Goal: Task Accomplishment & Management: Manage account settings

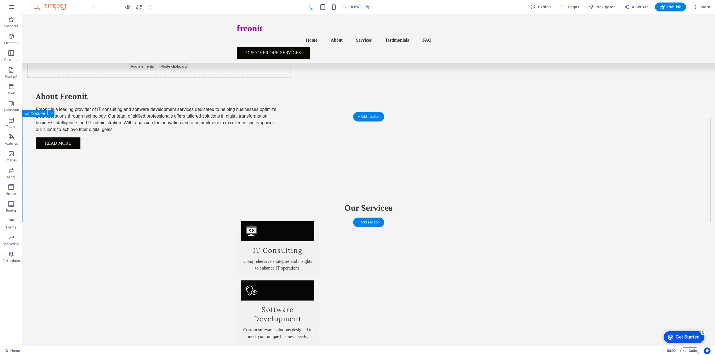
scroll to position [447, 0]
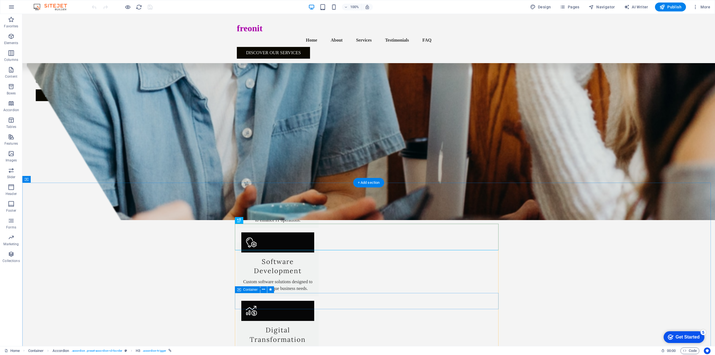
scroll to position [475, 0]
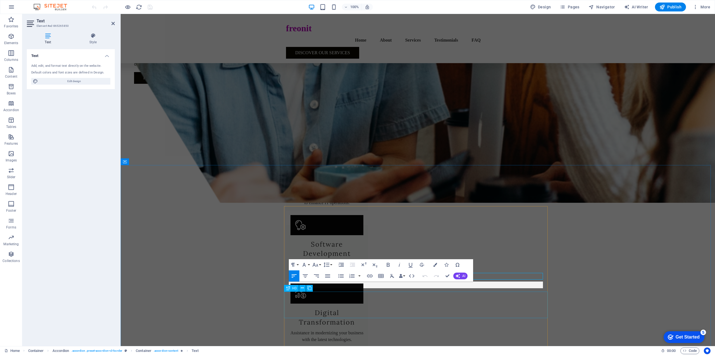
scroll to position [485, 0]
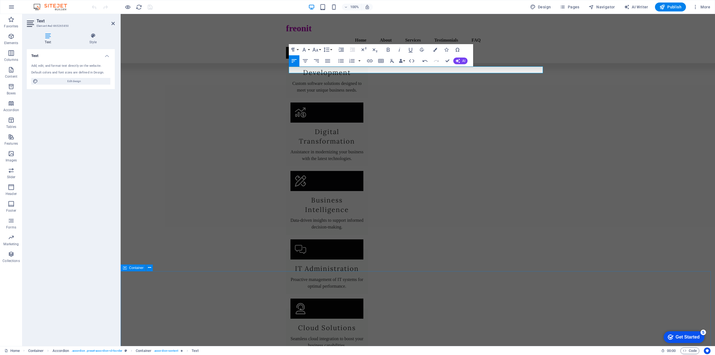
scroll to position [595, 0]
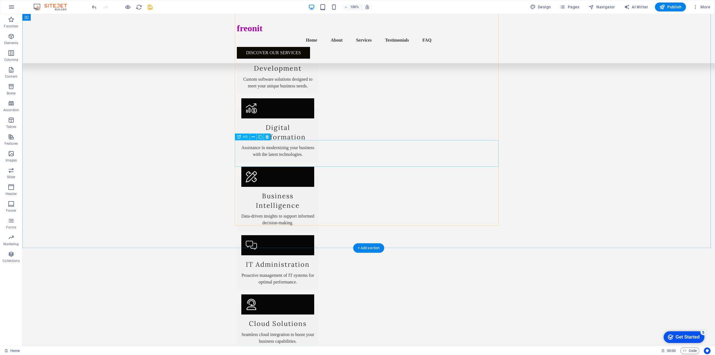
scroll to position [661, 0]
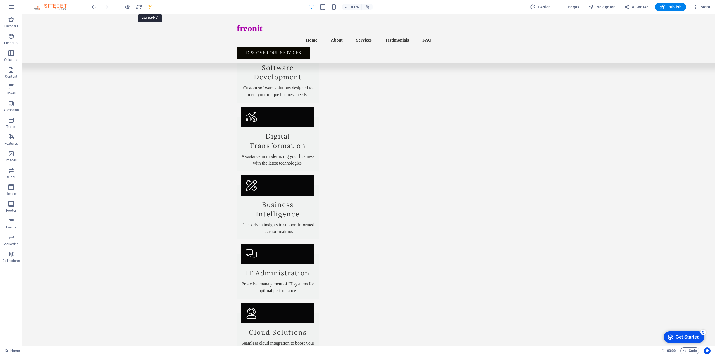
click at [151, 7] on icon "save" at bounding box center [150, 7] width 6 height 6
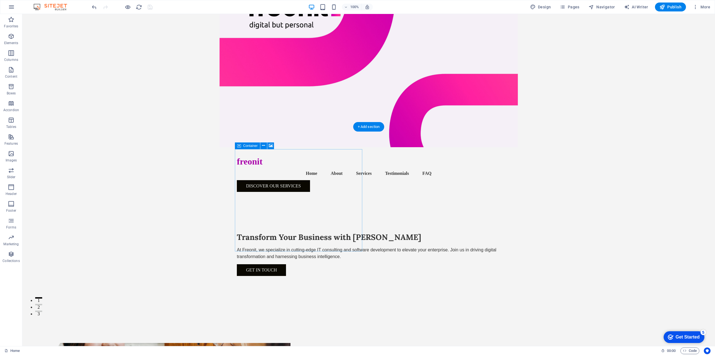
scroll to position [0, 0]
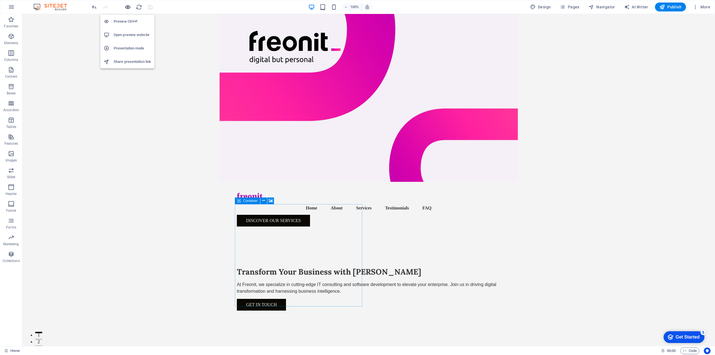
click at [127, 9] on icon "button" at bounding box center [128, 7] width 6 height 6
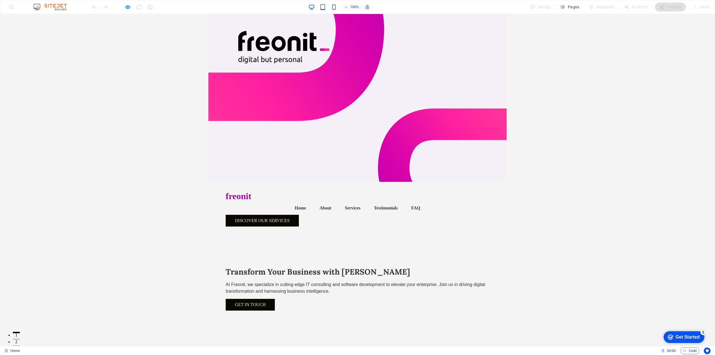
click at [290, 201] on link "Home" at bounding box center [300, 207] width 20 height 13
click at [239, 299] on link "Get in Touch" at bounding box center [250, 305] width 49 height 12
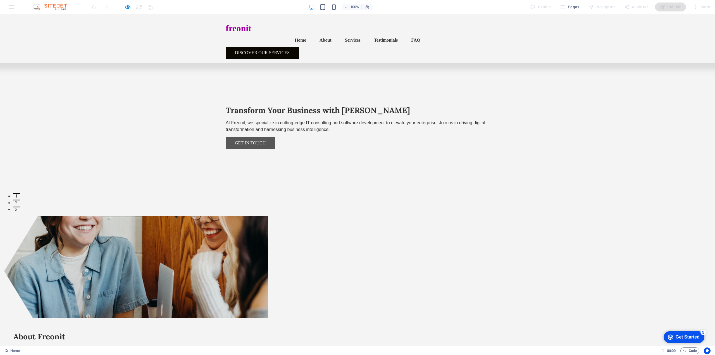
scroll to position [141, 0]
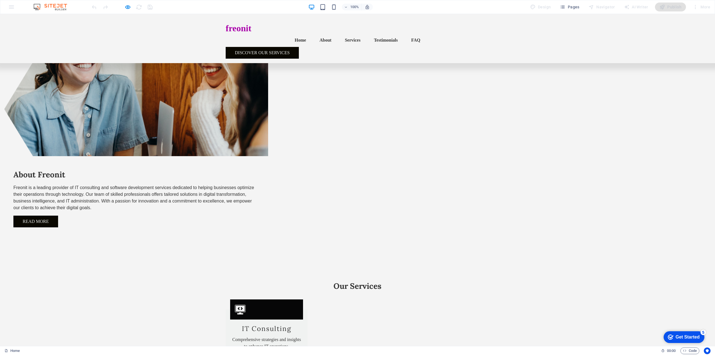
scroll to position [288, 0]
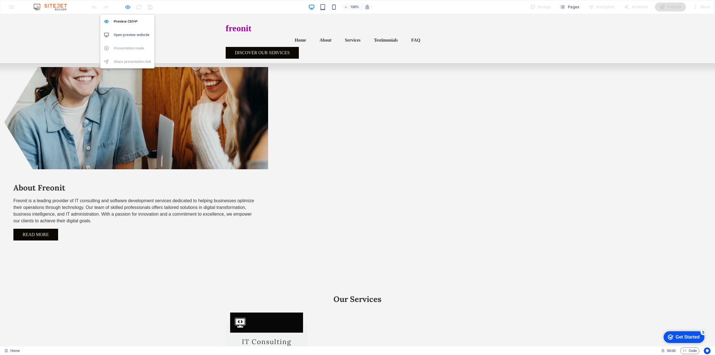
click at [128, 9] on icon "button" at bounding box center [128, 7] width 6 height 6
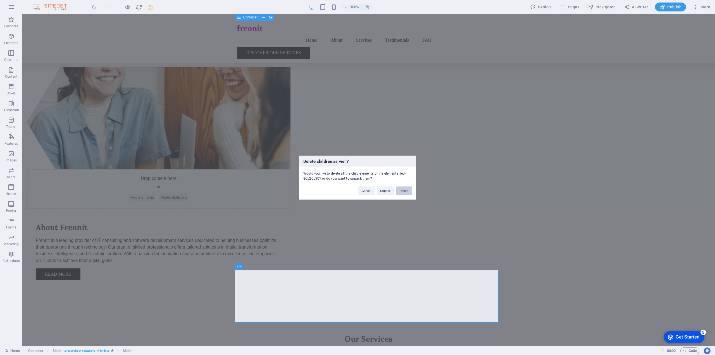
click at [403, 191] on button "Delete" at bounding box center [404, 190] width 16 height 8
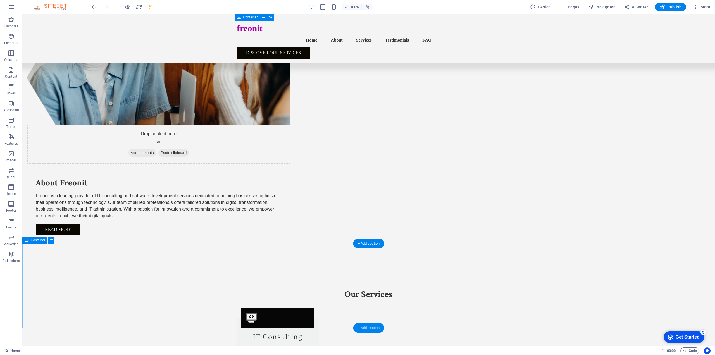
scroll to position [372, 0]
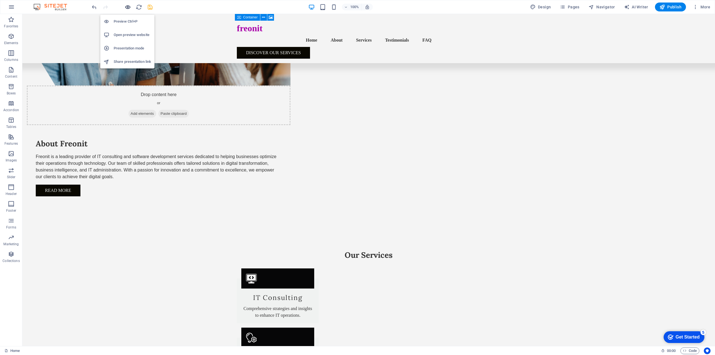
click at [129, 9] on icon "button" at bounding box center [128, 7] width 6 height 6
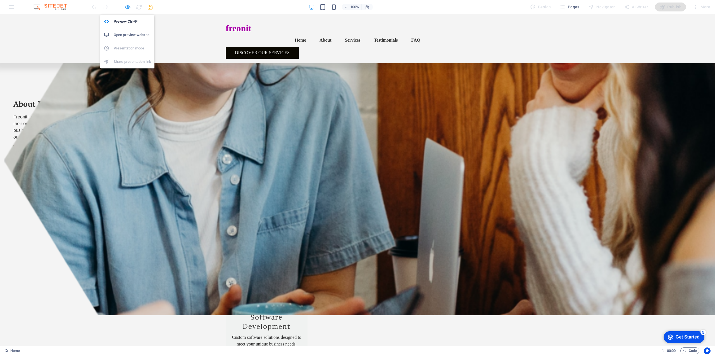
click at [129, 8] on icon "button" at bounding box center [128, 7] width 6 height 6
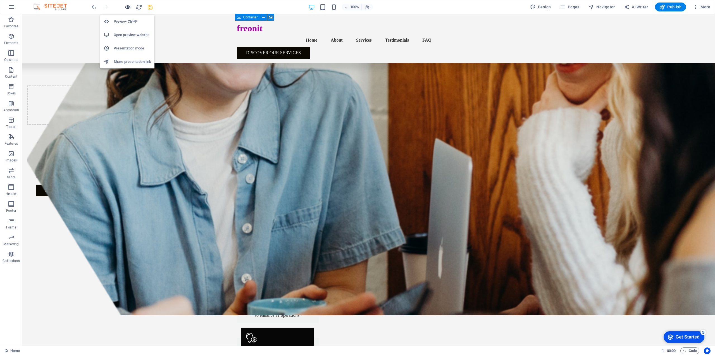
click at [128, 7] on icon "button" at bounding box center [128, 7] width 6 height 6
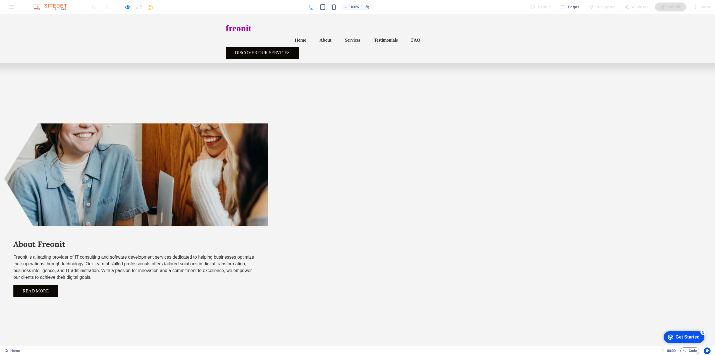
scroll to position [140, 0]
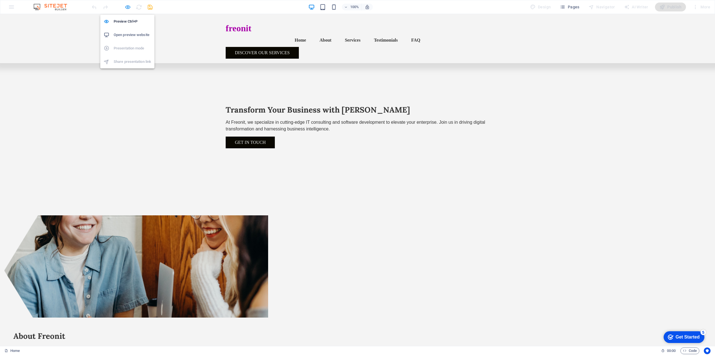
click at [127, 8] on icon "button" at bounding box center [128, 7] width 6 height 6
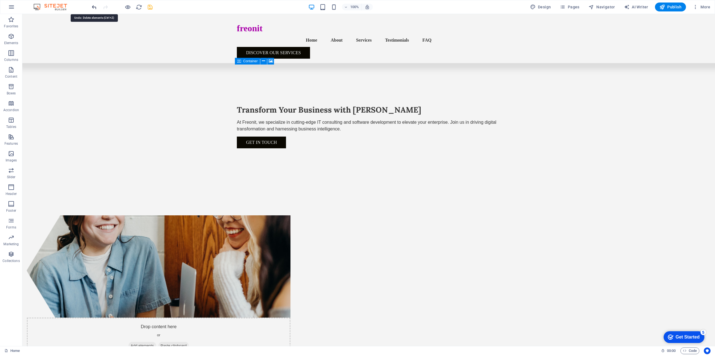
click at [92, 10] on icon "undo" at bounding box center [94, 7] width 6 height 6
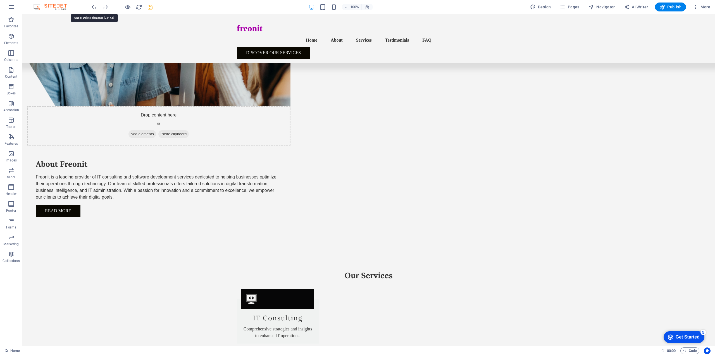
scroll to position [378, 0]
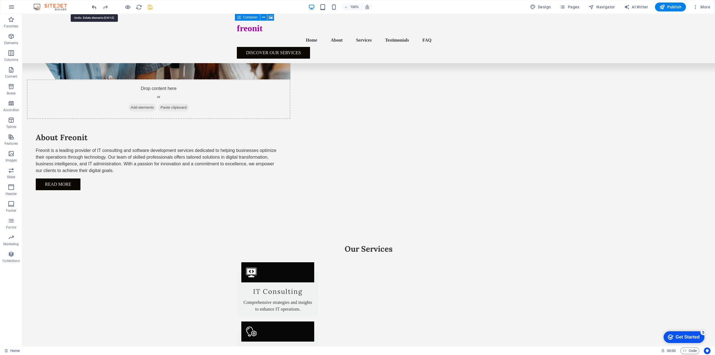
click at [93, 7] on icon "undo" at bounding box center [94, 7] width 6 height 6
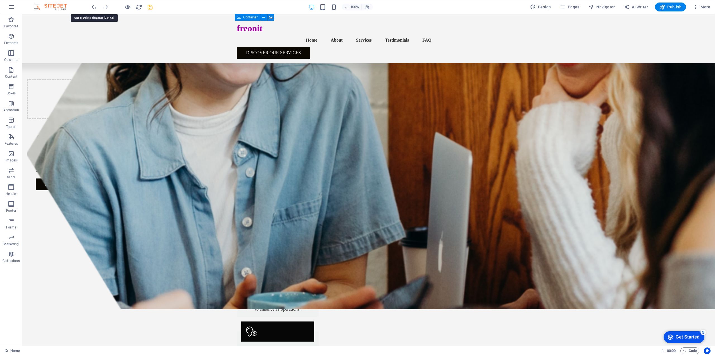
click at [93, 7] on icon "undo" at bounding box center [94, 7] width 6 height 6
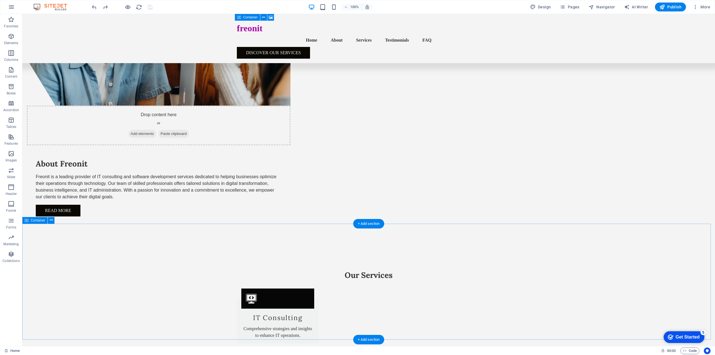
scroll to position [391, 0]
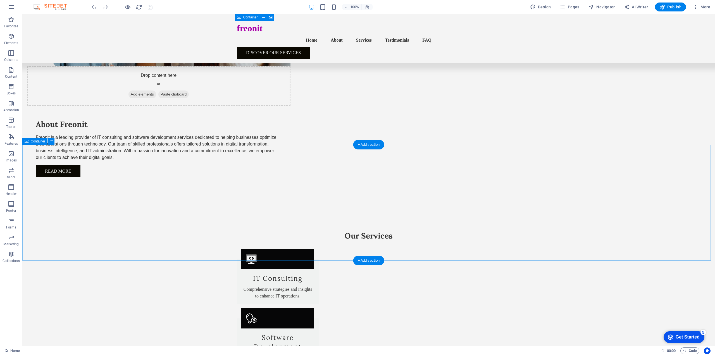
click at [51, 141] on icon at bounding box center [51, 141] width 3 height 6
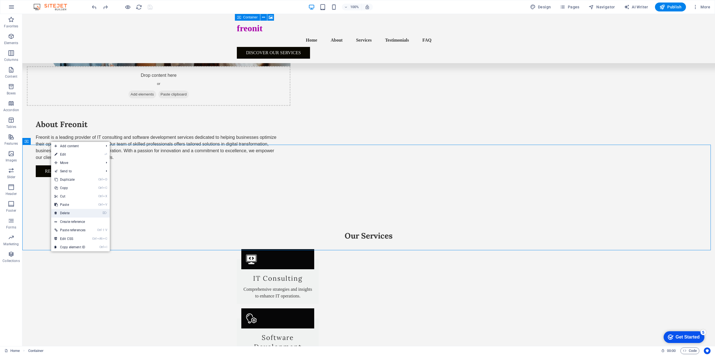
click at [68, 214] on link "⌦ Delete" at bounding box center [70, 213] width 38 height 8
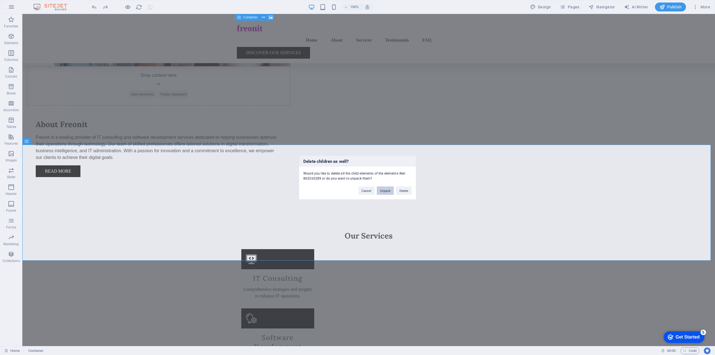
click at [382, 189] on button "Unpack" at bounding box center [385, 190] width 17 height 8
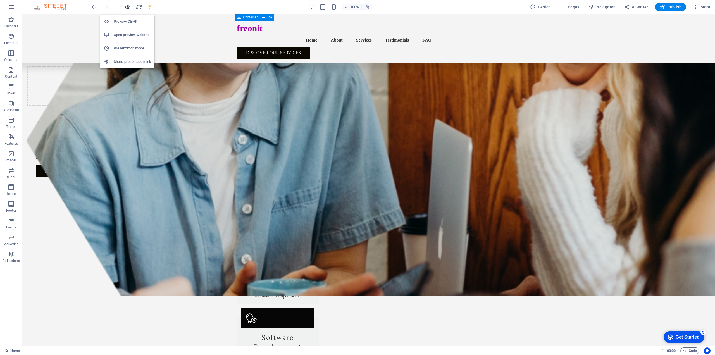
click at [126, 8] on icon "button" at bounding box center [128, 7] width 6 height 6
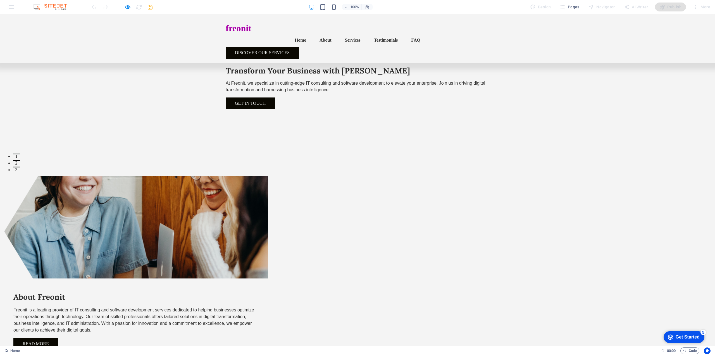
scroll to position [251, 0]
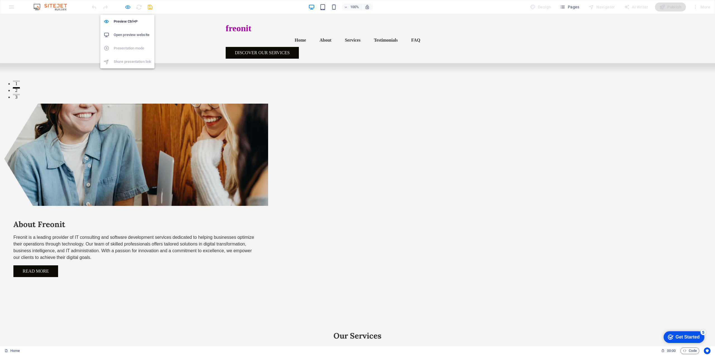
click at [129, 7] on icon "button" at bounding box center [128, 7] width 6 height 6
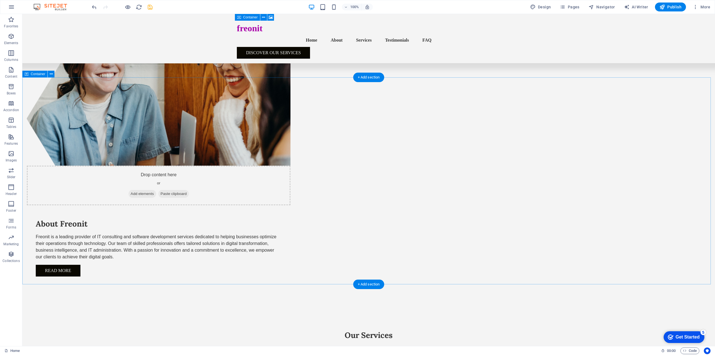
scroll to position [363, 0]
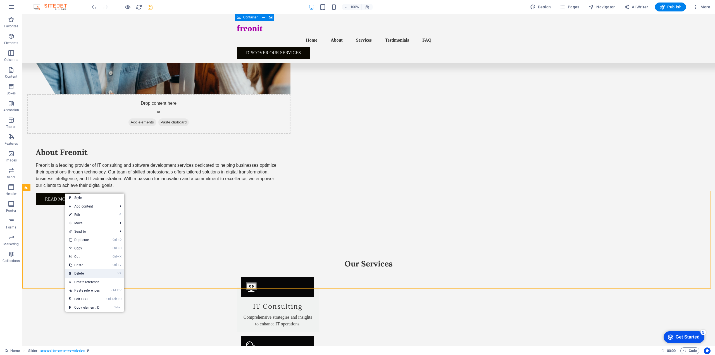
click at [89, 270] on link "⌦ Delete" at bounding box center [84, 273] width 38 height 8
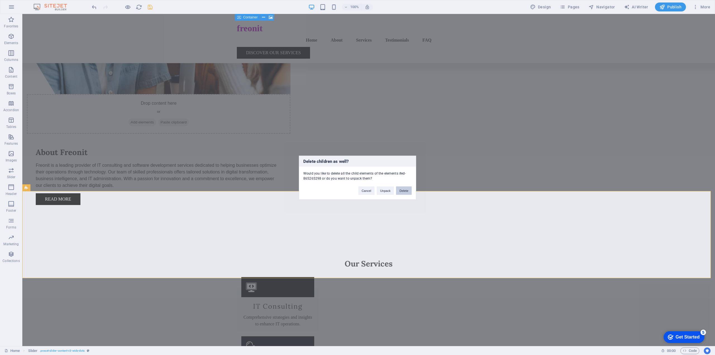
click at [404, 191] on button "Delete" at bounding box center [404, 190] width 16 height 8
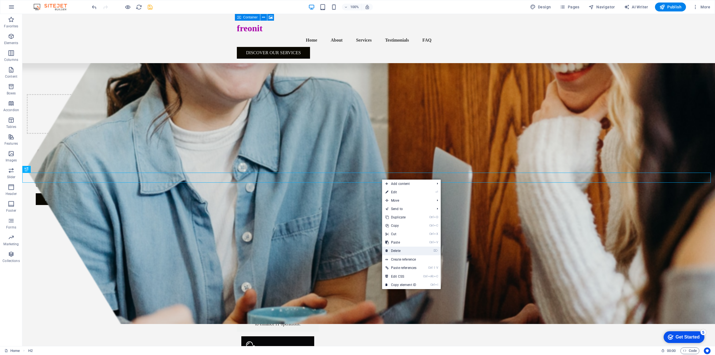
click at [400, 250] on link "⌦ Delete" at bounding box center [401, 251] width 38 height 8
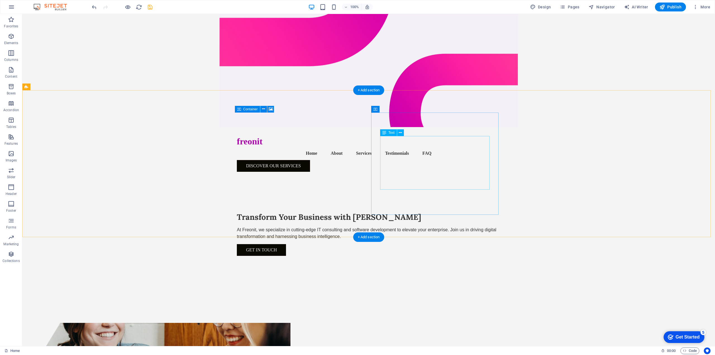
scroll to position [0, 0]
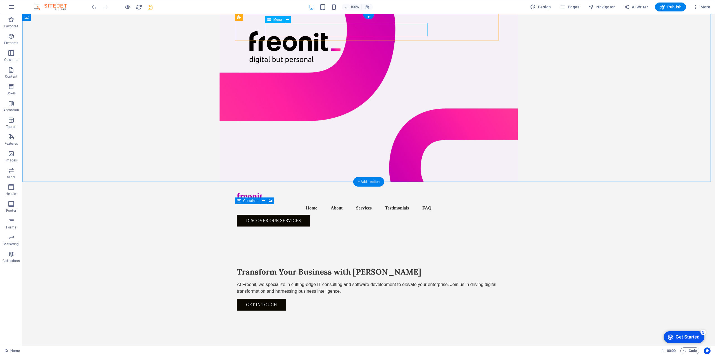
click at [377, 201] on nav "Home About Services Testimonials FAQ" at bounding box center [369, 207] width 264 height 13
select select
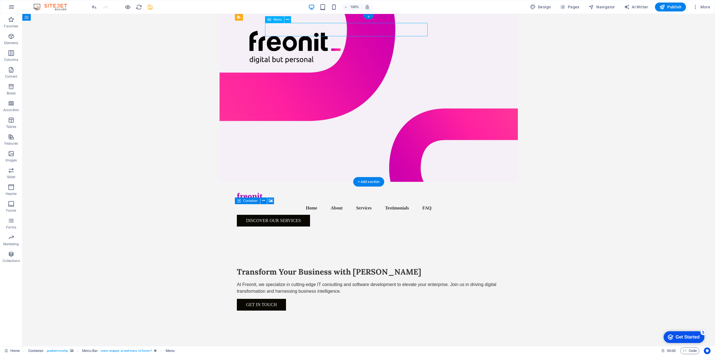
select select
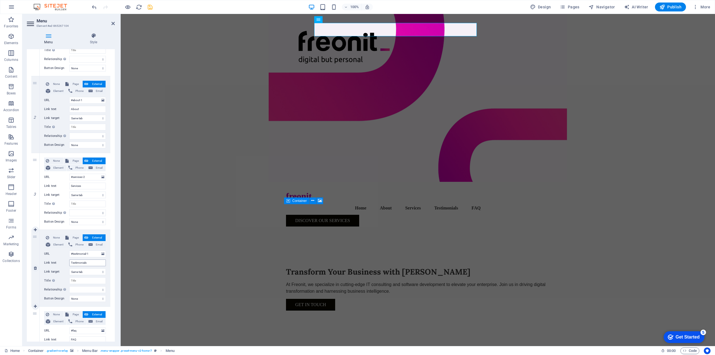
scroll to position [112, 0]
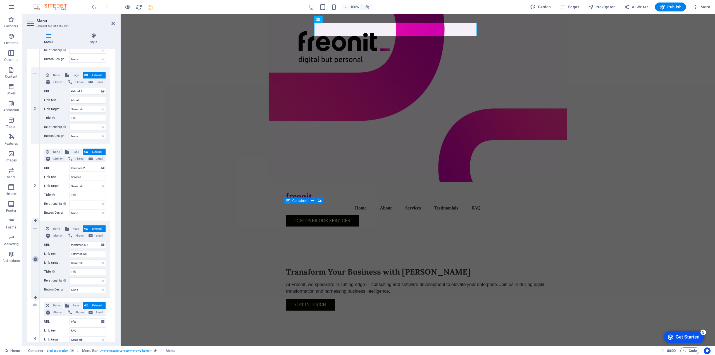
click at [36, 259] on icon at bounding box center [35, 259] width 3 height 4
select select
type input "#faq"
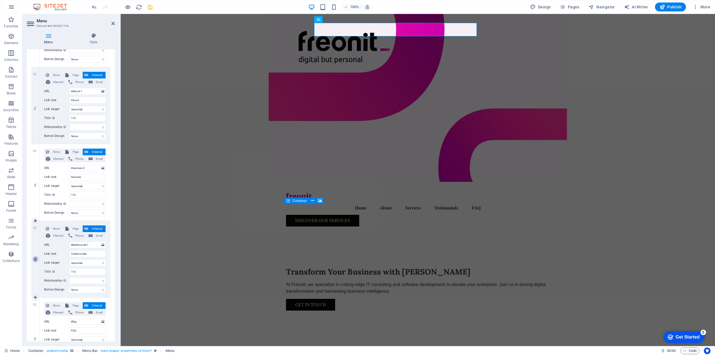
type input "FAQ"
select select
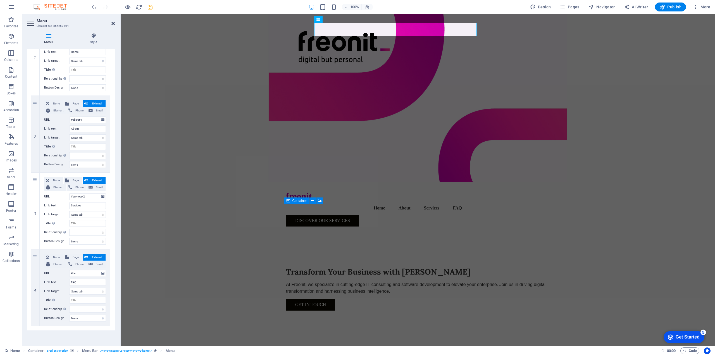
click at [113, 25] on icon at bounding box center [112, 23] width 3 height 4
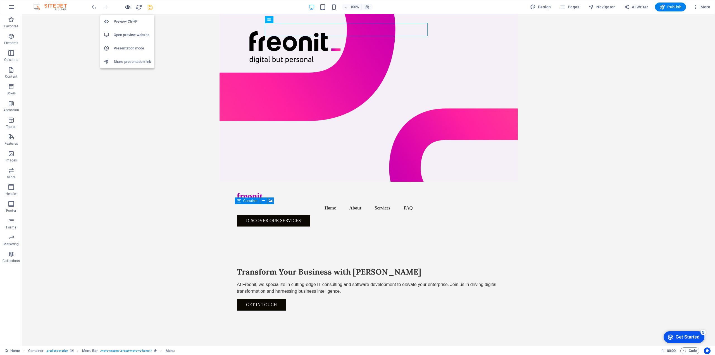
click at [128, 7] on icon "button" at bounding box center [128, 7] width 6 height 6
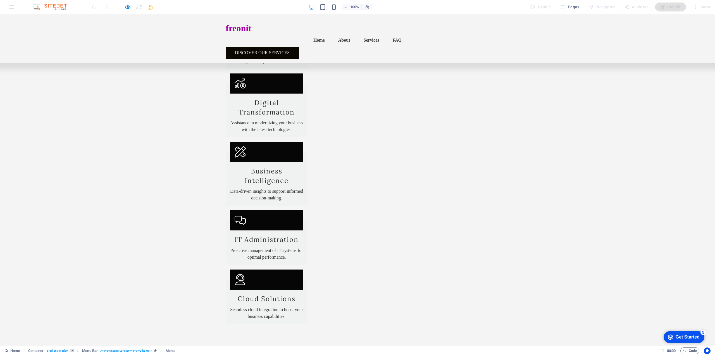
scroll to position [692, 0]
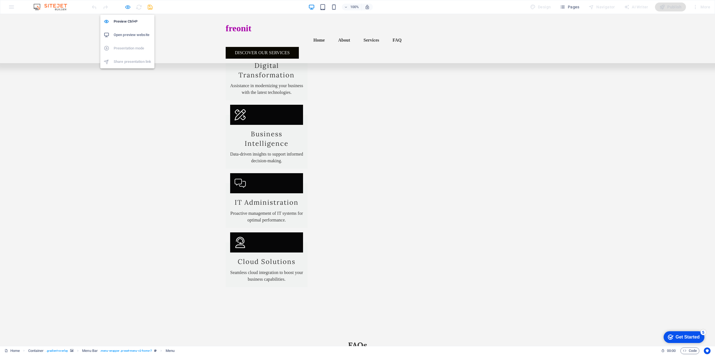
click at [129, 6] on icon "button" at bounding box center [128, 7] width 6 height 6
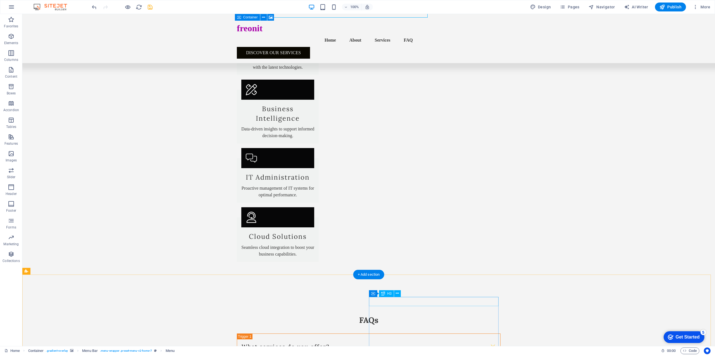
scroll to position [777, 0]
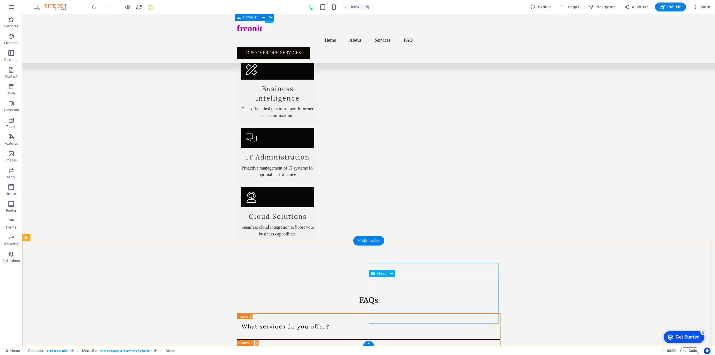
click at [393, 272] on button at bounding box center [391, 273] width 7 height 7
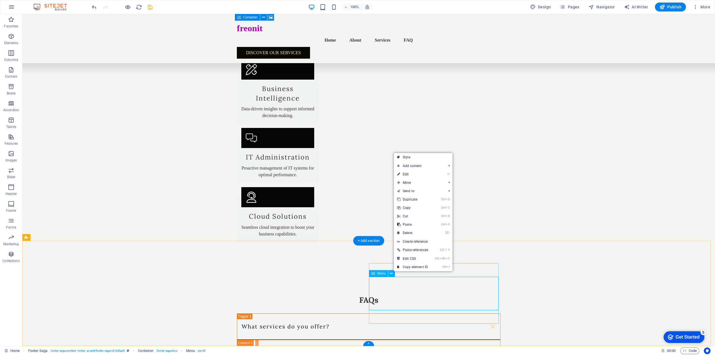
select select
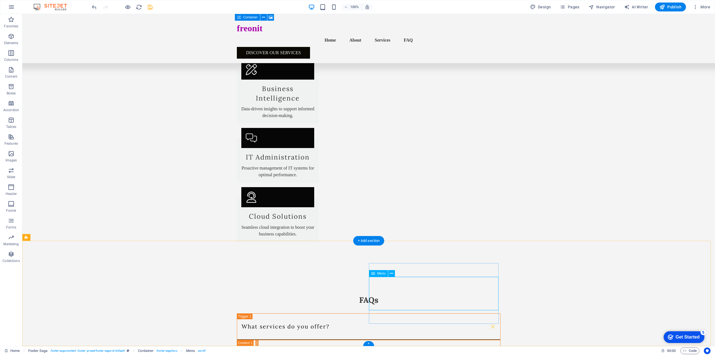
select select
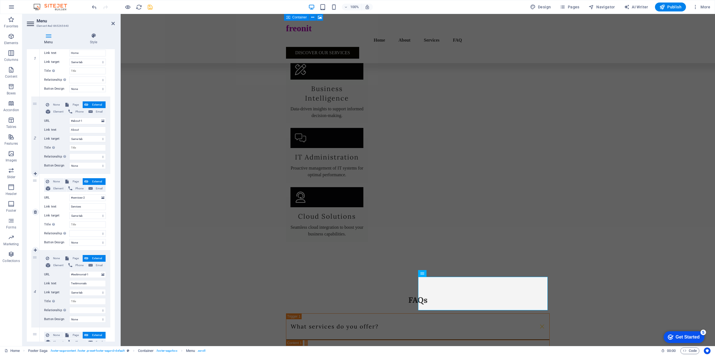
scroll to position [84, 0]
click at [36, 285] on icon at bounding box center [35, 287] width 3 height 4
select select
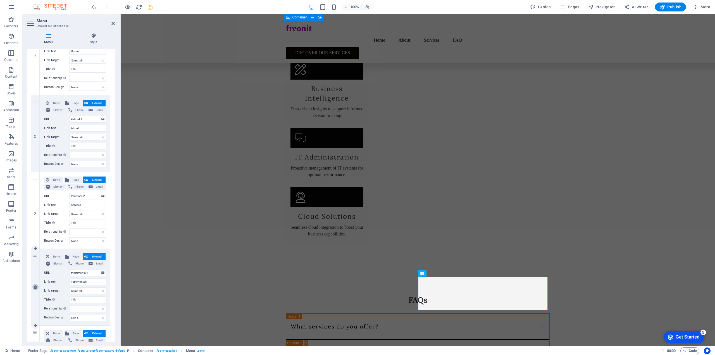
type input "#faq"
type input "FAQ"
select select
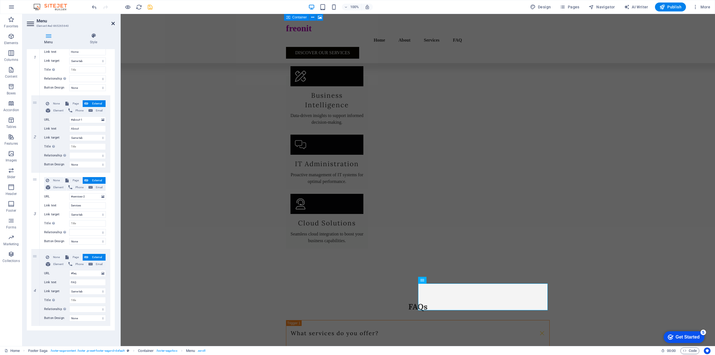
click at [113, 24] on icon at bounding box center [112, 23] width 3 height 4
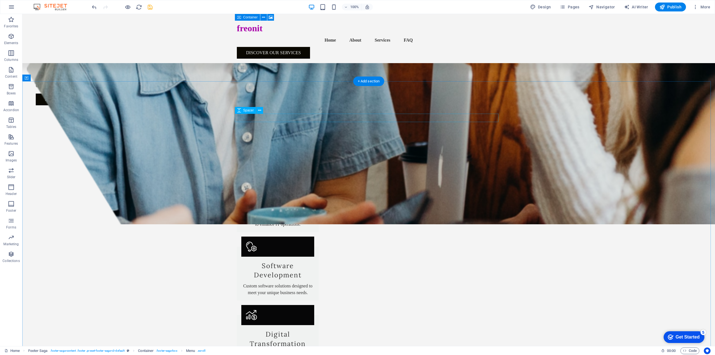
scroll to position [379, 0]
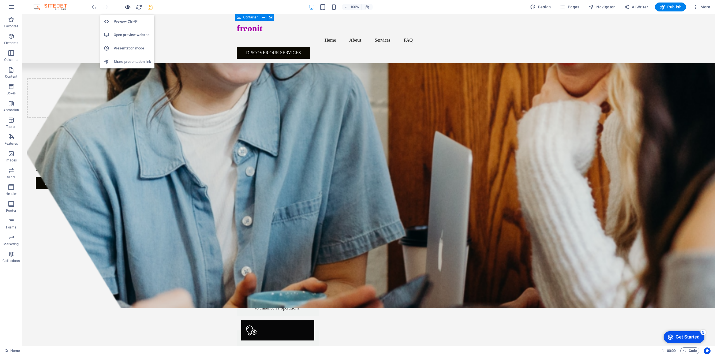
click at [129, 5] on icon "button" at bounding box center [128, 7] width 6 height 6
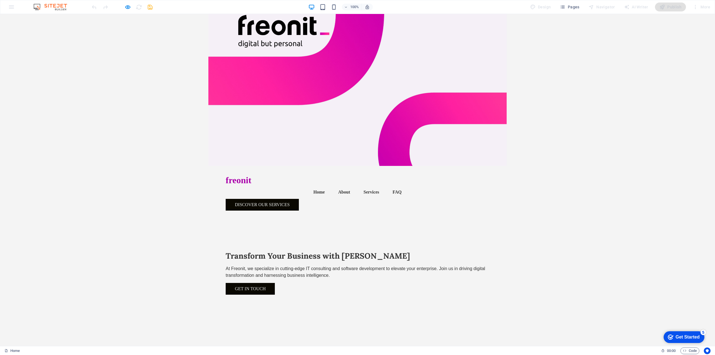
scroll to position [0, 0]
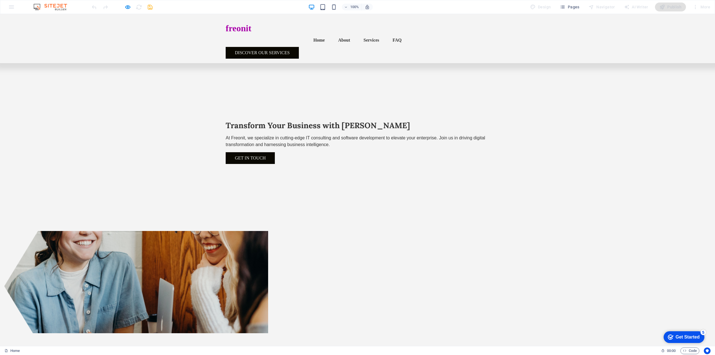
scroll to position [65, 0]
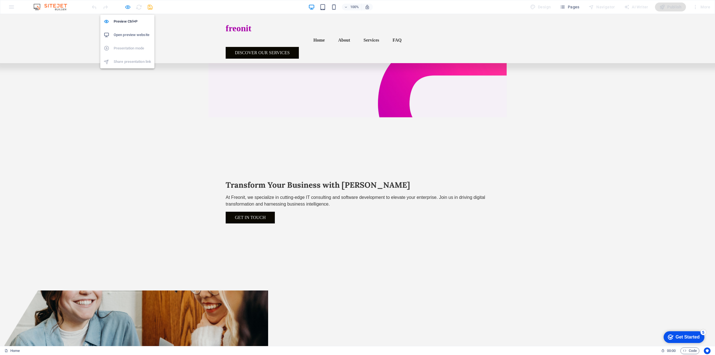
click at [127, 7] on icon "button" at bounding box center [128, 7] width 6 height 6
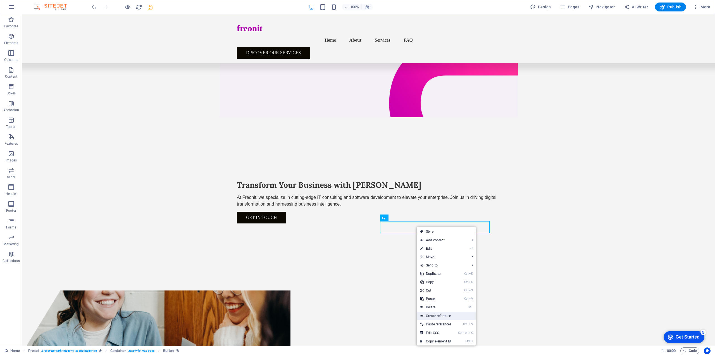
click at [436, 314] on link "Create reference" at bounding box center [446, 316] width 59 height 8
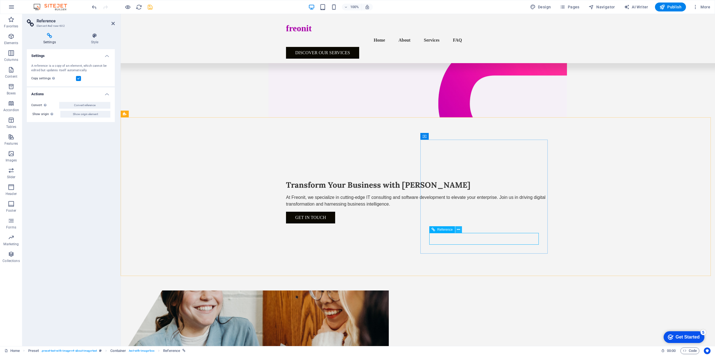
click at [460, 230] on icon at bounding box center [458, 230] width 3 height 6
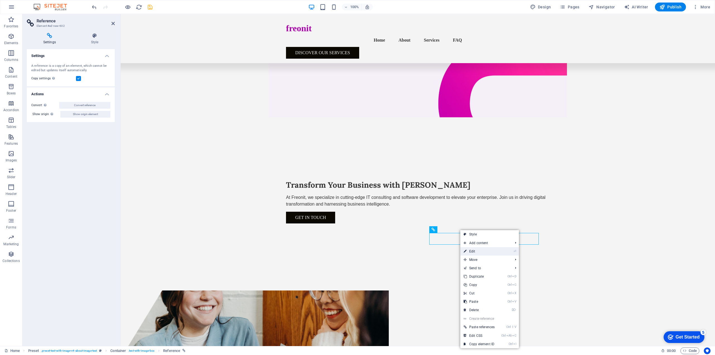
click at [491, 253] on link "⏎ Edit" at bounding box center [479, 251] width 38 height 8
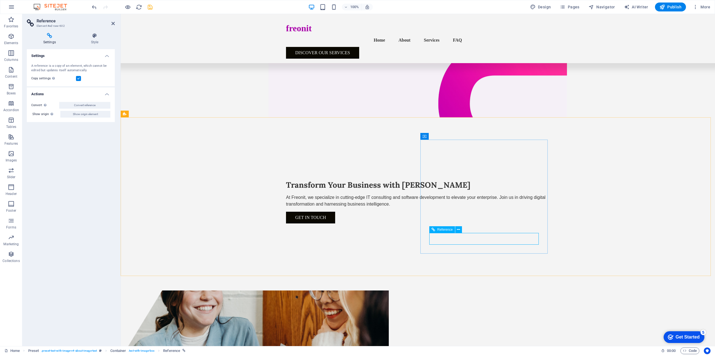
click at [94, 8] on icon "undo" at bounding box center [94, 7] width 6 height 6
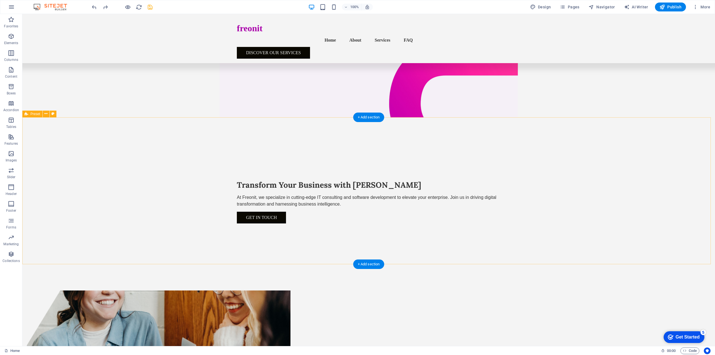
drag, startPoint x: 507, startPoint y: 111, endPoint x: 539, endPoint y: 9, distance: 107.6
click at [539, 9] on span "Design" at bounding box center [540, 7] width 21 height 6
select select "px"
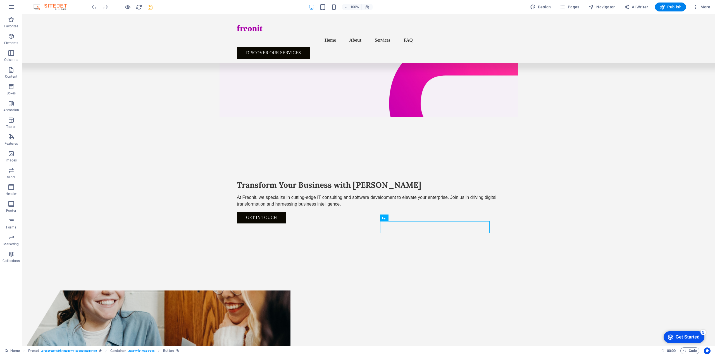
select select "200"
select select "px"
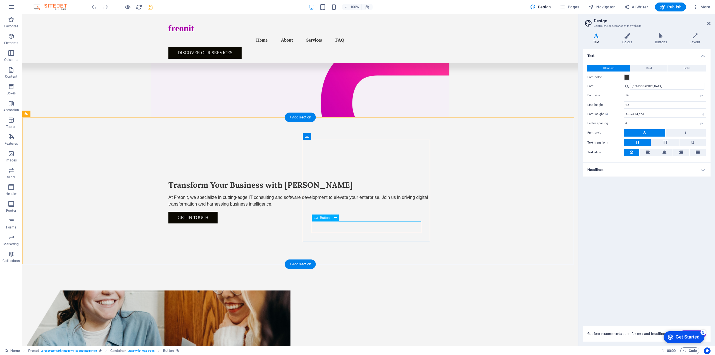
click at [335, 219] on icon at bounding box center [335, 218] width 3 height 6
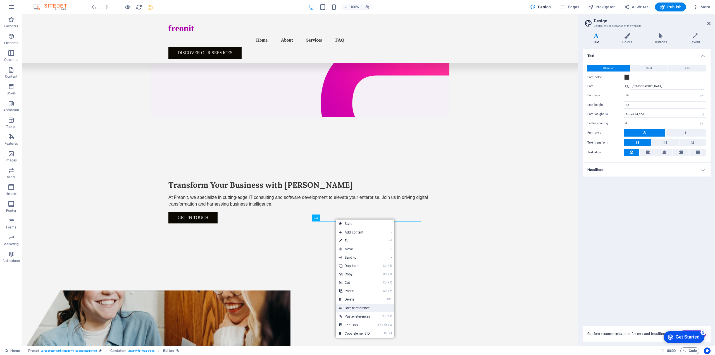
click at [360, 307] on link "Create reference" at bounding box center [365, 308] width 59 height 8
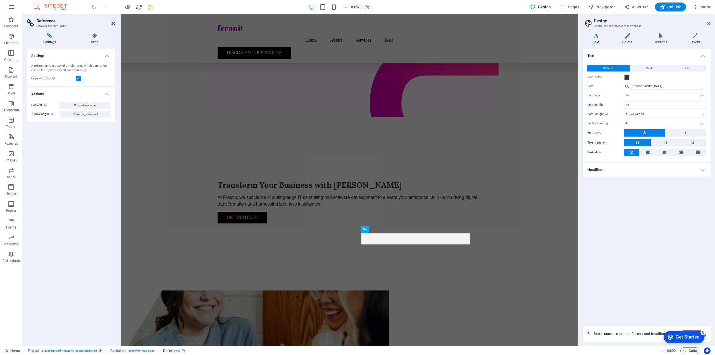
click at [114, 23] on icon at bounding box center [112, 23] width 3 height 4
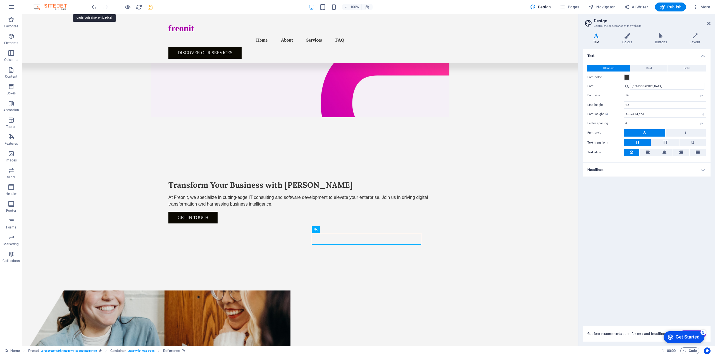
click at [95, 9] on icon "undo" at bounding box center [94, 7] width 6 height 6
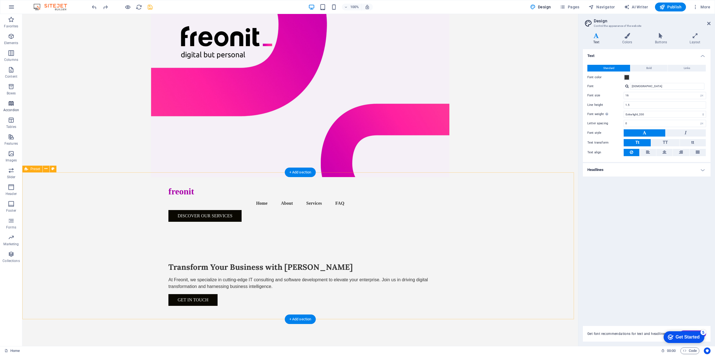
scroll to position [0, 0]
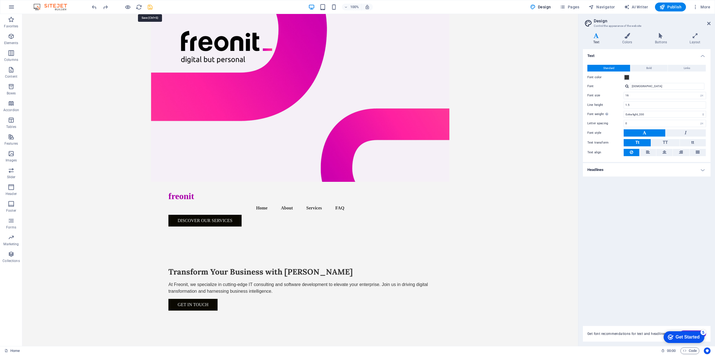
click at [149, 9] on icon "save" at bounding box center [150, 7] width 6 height 6
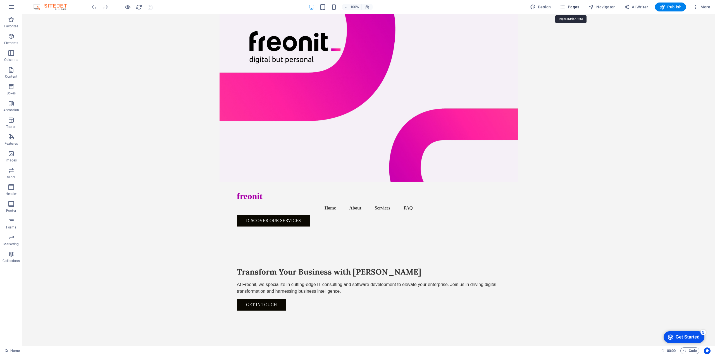
click at [575, 7] on span "Pages" at bounding box center [570, 7] width 20 height 6
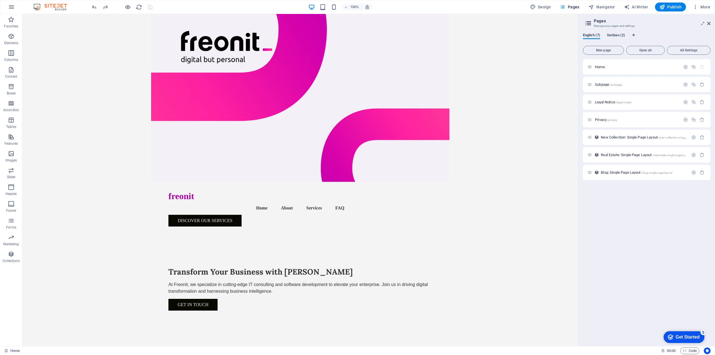
click at [621, 36] on span "Serbian (2)" at bounding box center [616, 36] width 18 height 8
click at [593, 37] on span "English (7)" at bounding box center [591, 36] width 17 height 8
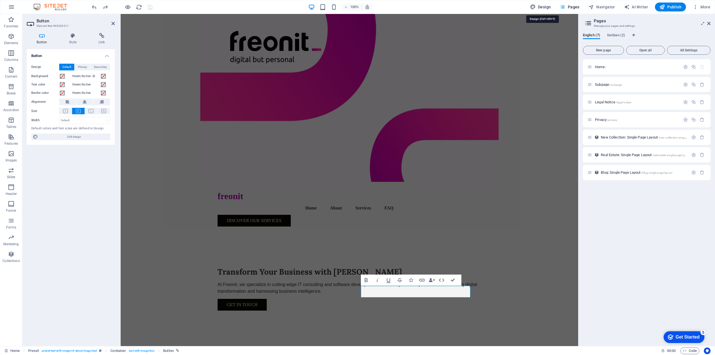
click at [545, 4] on button "Design" at bounding box center [540, 7] width 25 height 9
select select "px"
select select "200"
select select "px"
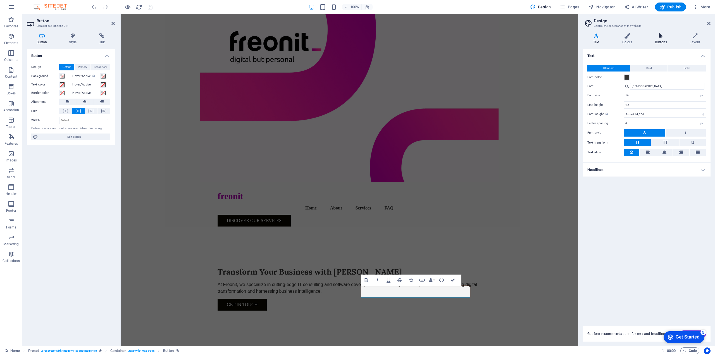
click at [667, 39] on h4 "Buttons" at bounding box center [661, 39] width 35 height 12
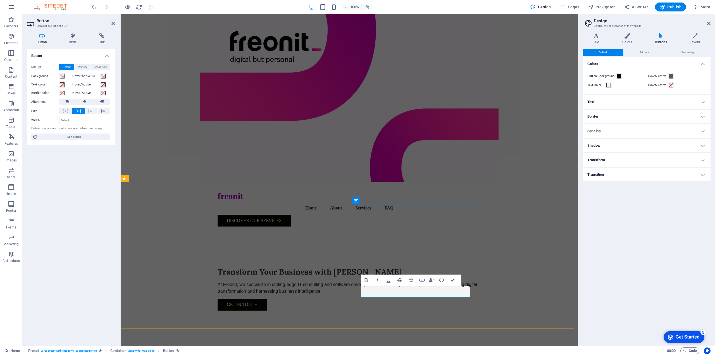
click at [421, 279] on icon "button" at bounding box center [422, 280] width 6 height 3
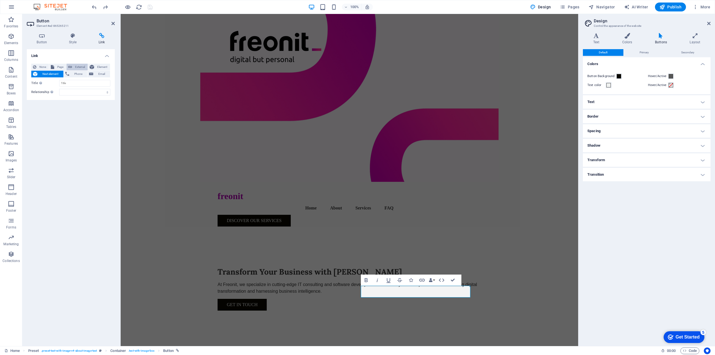
click at [76, 69] on span "External" at bounding box center [80, 67] width 12 height 7
select select "blank"
click at [75, 82] on input "URL" at bounding box center [84, 83] width 51 height 7
type input "[DOMAIN_NAME]"
click at [78, 99] on input "Title Additional link description, should not be the same as the link text. The…" at bounding box center [84, 101] width 51 height 7
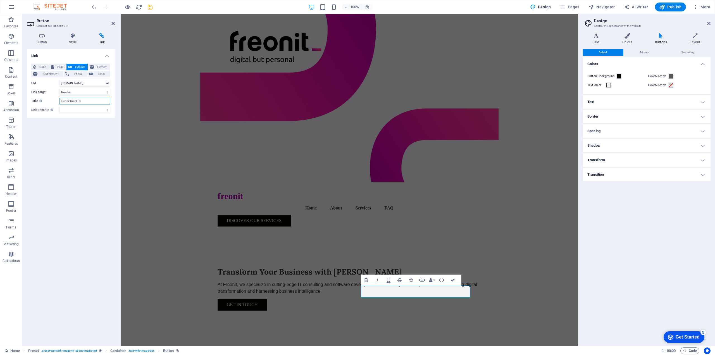
type input "Freonit GmbH"
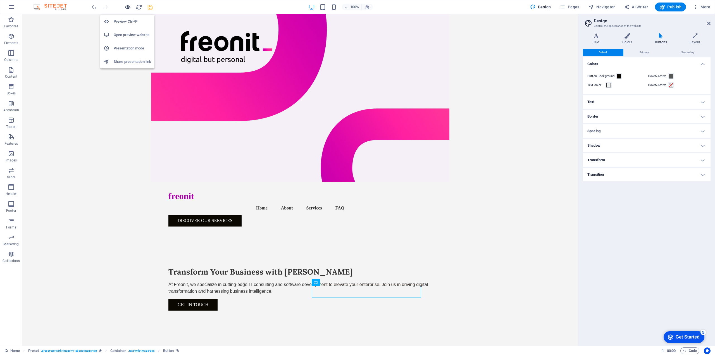
click at [127, 7] on icon "button" at bounding box center [128, 7] width 6 height 6
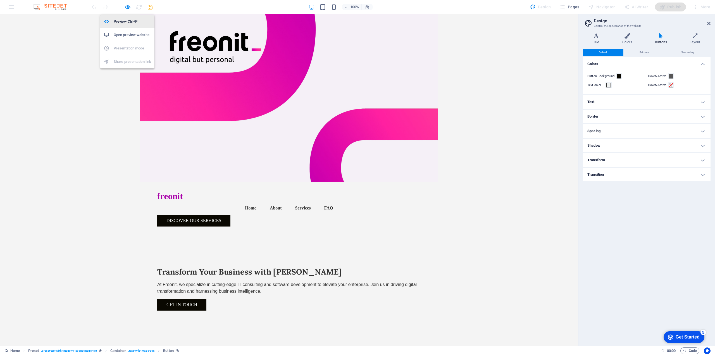
click at [130, 21] on h6 "Preview Ctrl+P" at bounding box center [132, 21] width 37 height 7
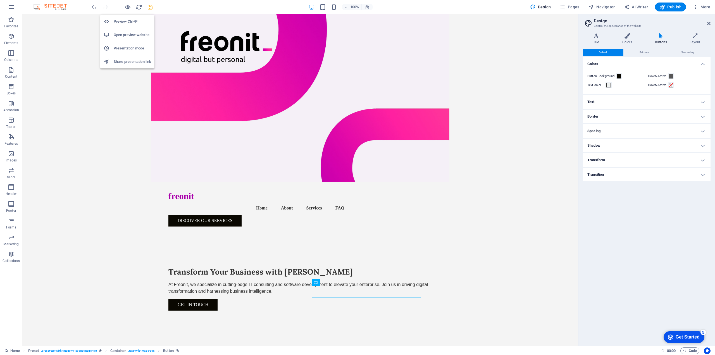
click at [128, 18] on h6 "Preview Ctrl+P" at bounding box center [132, 21] width 37 height 7
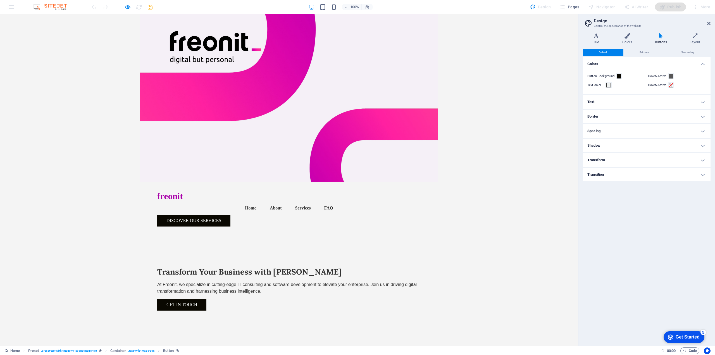
click at [128, 5] on icon "button" at bounding box center [128, 7] width 6 height 6
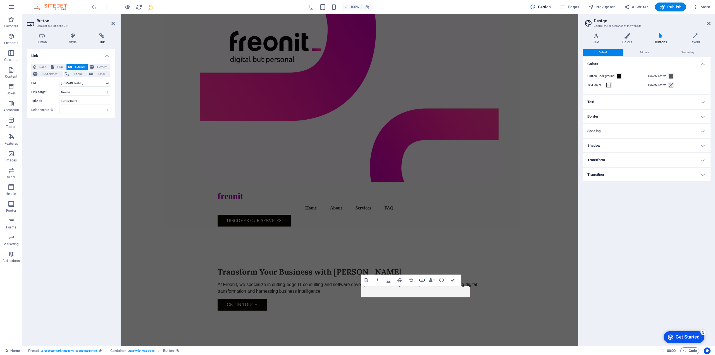
click at [423, 280] on icon "button" at bounding box center [422, 280] width 7 height 7
click at [80, 65] on span "External" at bounding box center [80, 67] width 12 height 7
click at [60, 82] on input "[DOMAIN_NAME]" at bounding box center [84, 83] width 51 height 7
type input "[URL][DOMAIN_NAME]"
click at [76, 94] on select "New tab Same tab Overlay" at bounding box center [84, 92] width 51 height 7
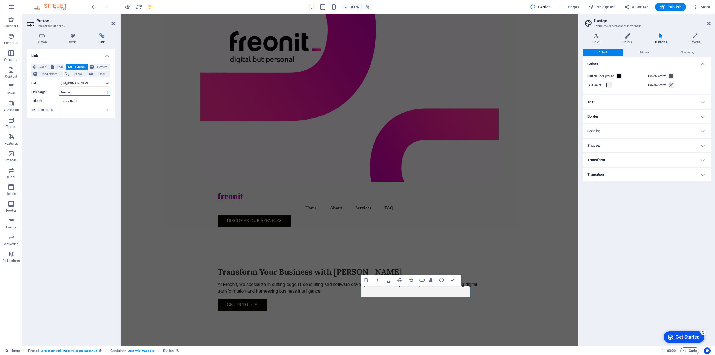
click at [59, 89] on select "New tab Same tab Overlay" at bounding box center [84, 92] width 51 height 7
click at [76, 111] on select "alternate author bookmark external help license next nofollow noreferrer noopen…" at bounding box center [84, 110] width 51 height 7
select select "external"
click at [59, 107] on select "alternate author bookmark external help license next nofollow noreferrer noopen…" at bounding box center [84, 110] width 51 height 7
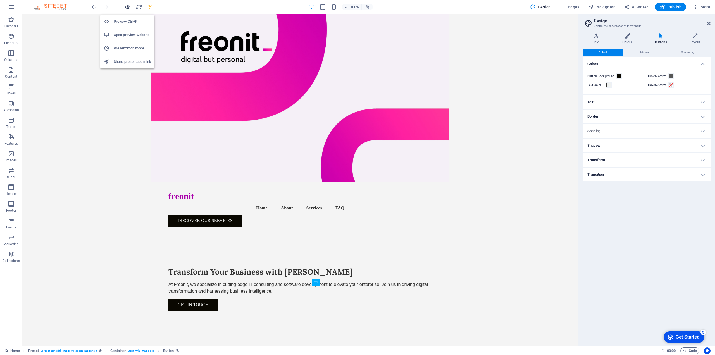
click at [126, 6] on icon "button" at bounding box center [128, 7] width 6 height 6
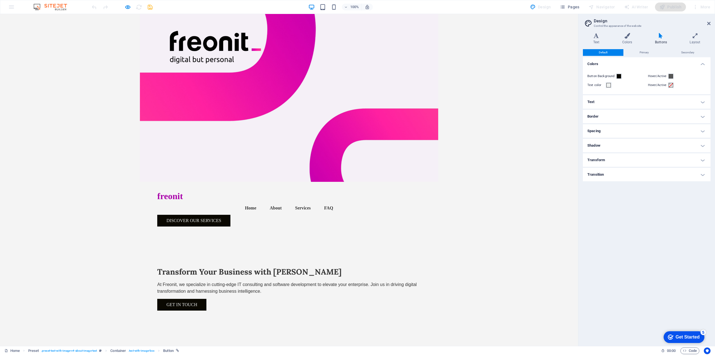
click at [708, 23] on icon at bounding box center [708, 23] width 3 height 4
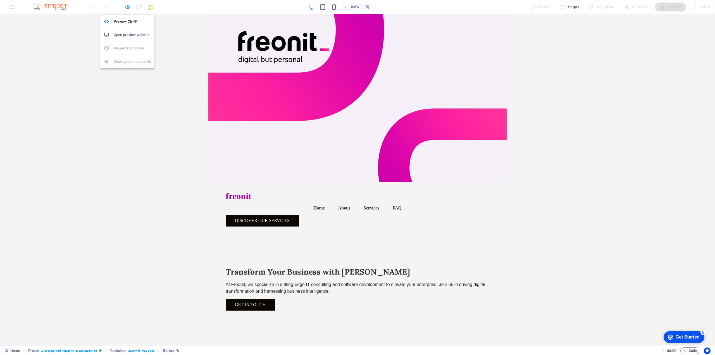
click at [129, 8] on icon "button" at bounding box center [128, 7] width 6 height 6
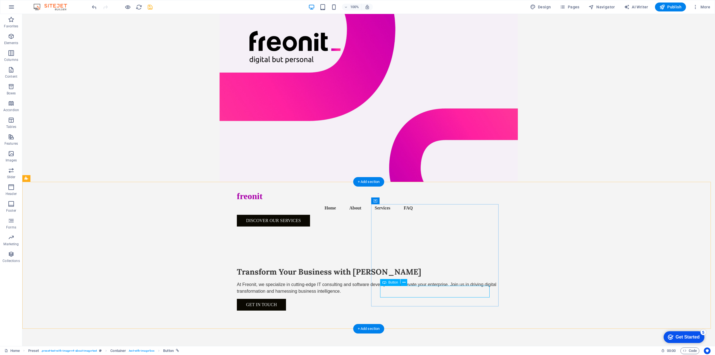
select select "external"
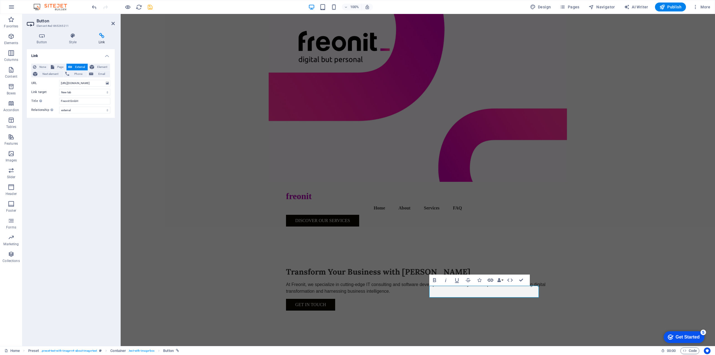
click at [489, 281] on icon "button" at bounding box center [490, 280] width 7 height 7
click at [70, 83] on input "[URL][DOMAIN_NAME]" at bounding box center [84, 83] width 51 height 7
type input "[URL][DOMAIN_NAME]"
click at [81, 99] on input "Freonit GmbH" at bounding box center [84, 101] width 51 height 7
click at [91, 109] on select "alternate author bookmark external help license next nofollow noreferrer noopen…" at bounding box center [84, 110] width 51 height 7
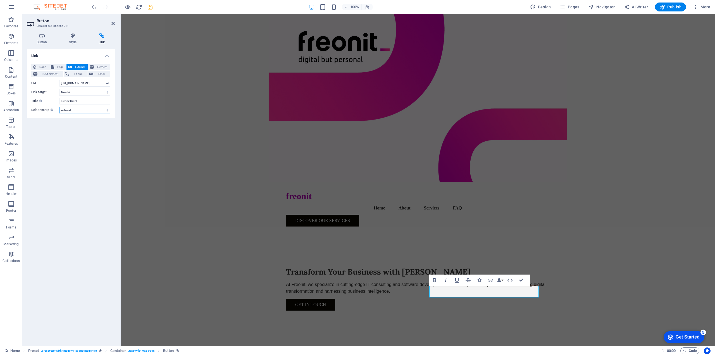
click at [91, 109] on select "alternate author bookmark external help license next nofollow noreferrer noopen…" at bounding box center [84, 110] width 51 height 7
click at [104, 38] on icon at bounding box center [102, 36] width 26 height 6
click at [113, 23] on icon at bounding box center [112, 23] width 3 height 4
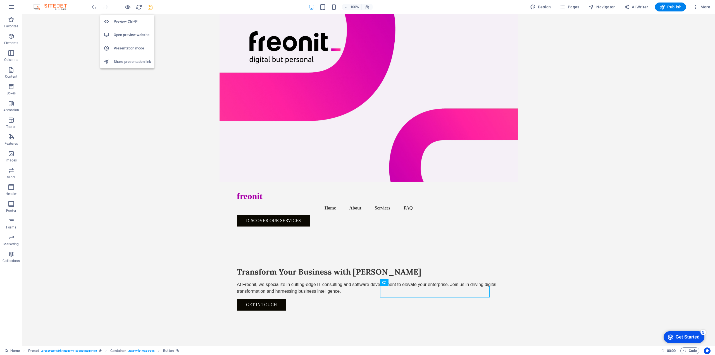
click at [125, 19] on h6 "Preview Ctrl+P" at bounding box center [132, 21] width 37 height 7
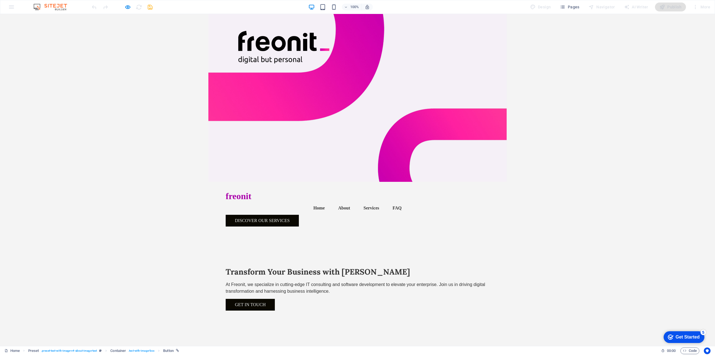
click at [128, 8] on icon "button" at bounding box center [128, 7] width 6 height 6
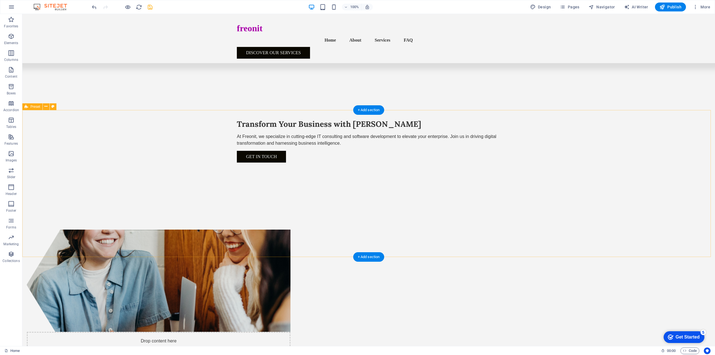
scroll to position [72, 0]
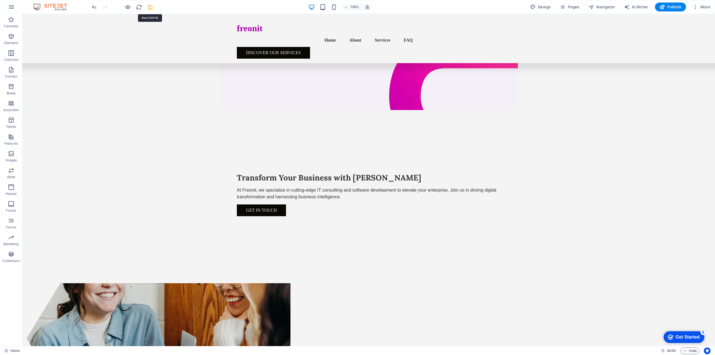
click at [151, 7] on icon "save" at bounding box center [150, 7] width 6 height 6
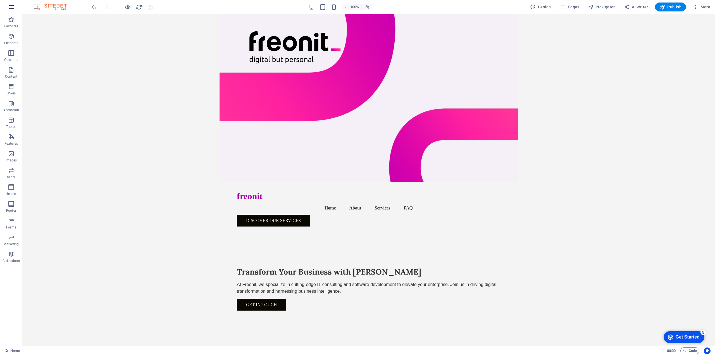
click at [12, 8] on icon "button" at bounding box center [11, 7] width 7 height 7
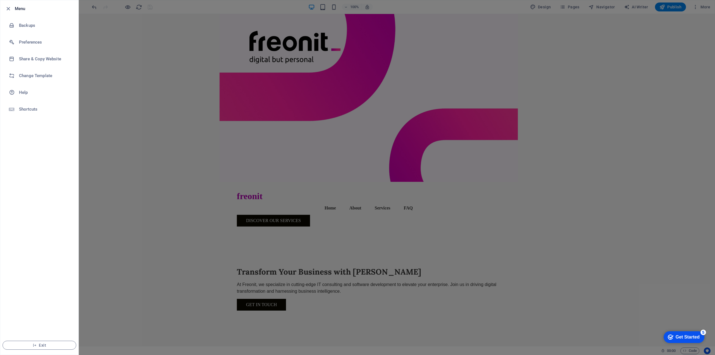
click at [642, 114] on div at bounding box center [357, 177] width 715 height 355
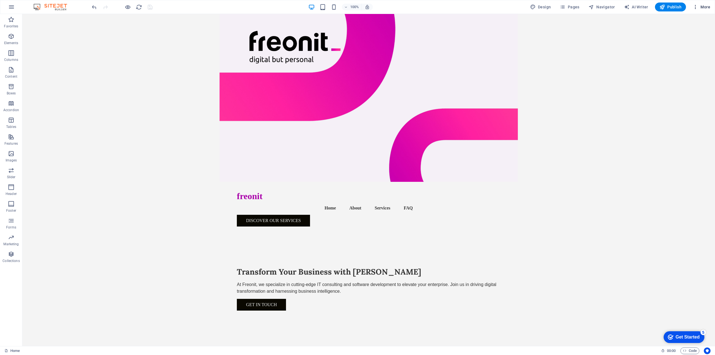
click at [698, 7] on icon "button" at bounding box center [696, 7] width 6 height 6
click at [693, 22] on h6 "Website Settings" at bounding box center [689, 21] width 33 height 7
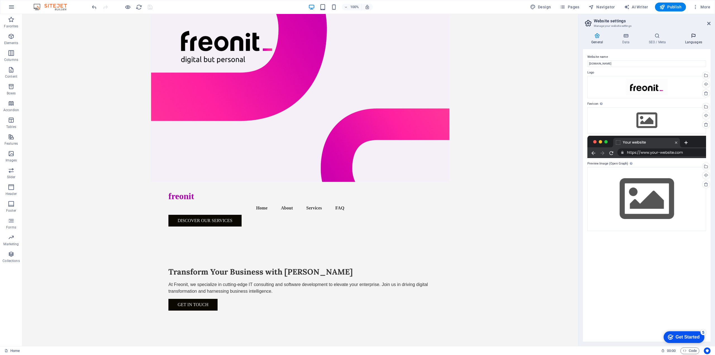
click at [693, 38] on icon at bounding box center [693, 36] width 34 height 6
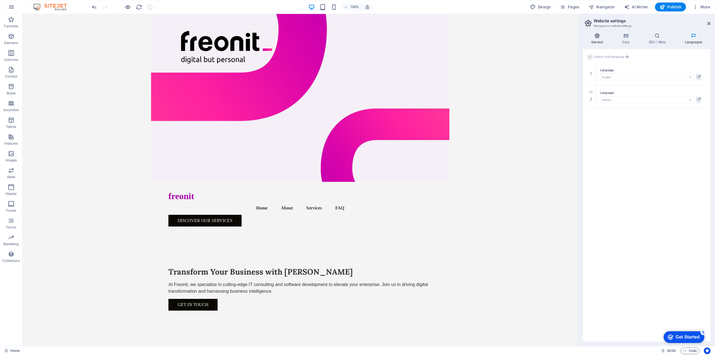
click at [596, 40] on h4 "General" at bounding box center [598, 39] width 31 height 12
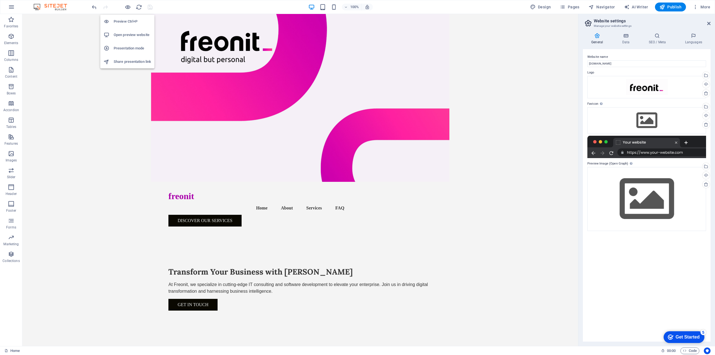
click at [127, 36] on h6 "Open preview website" at bounding box center [132, 35] width 37 height 7
click at [186, 281] on div "At Freonit, we specialize in cutting-edge IT consulting and software developmen…" at bounding box center [300, 287] width 264 height 13
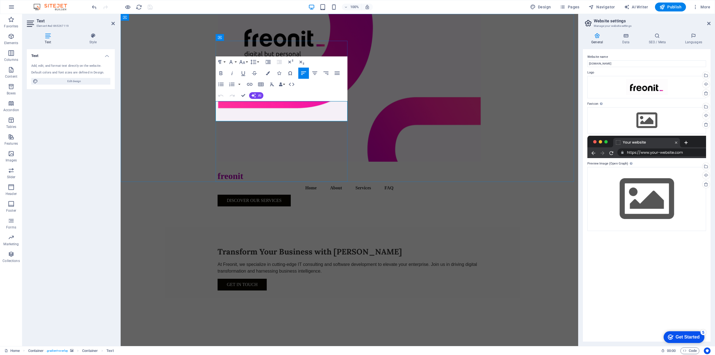
click at [235, 262] on span "At Freonit, we specialize in cutting-edge IT consulting and software developmen…" at bounding box center [347, 267] width 259 height 11
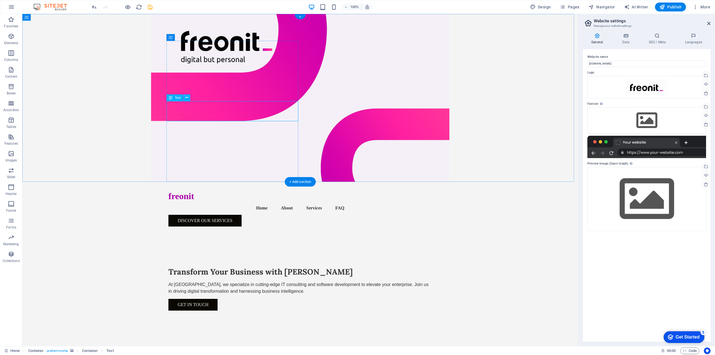
click at [206, 281] on div "At [GEOGRAPHIC_DATA], we specialize in cutting-edge IT consulting and software …" at bounding box center [300, 287] width 264 height 13
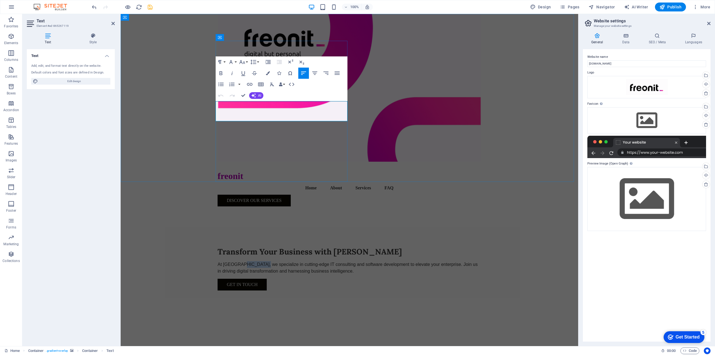
drag, startPoint x: 235, startPoint y: 107, endPoint x: 258, endPoint y: 103, distance: 22.6
click at [258, 262] on span "At [GEOGRAPHIC_DATA], we specialize in cutting-edge IT consulting and software …" at bounding box center [348, 267] width 260 height 11
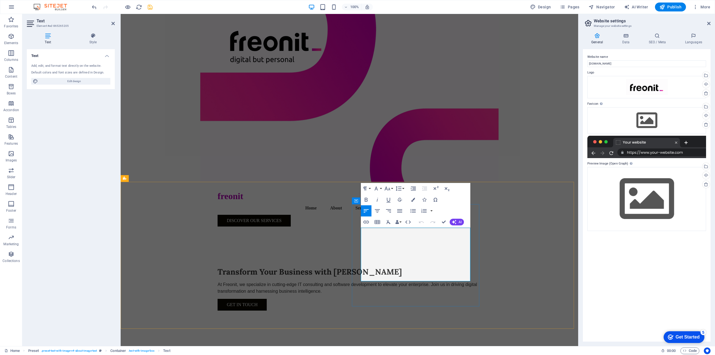
copy span "Freonit"
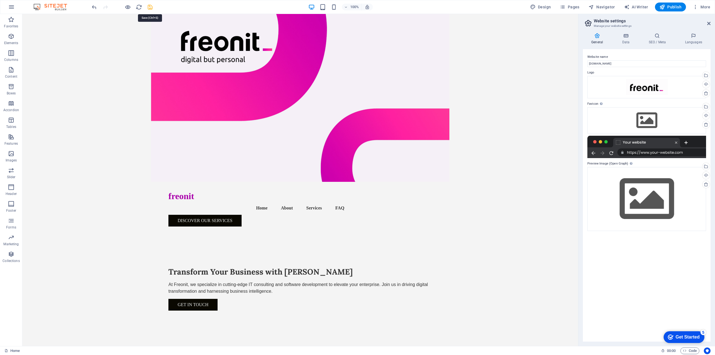
click at [152, 5] on icon "save" at bounding box center [150, 7] width 6 height 6
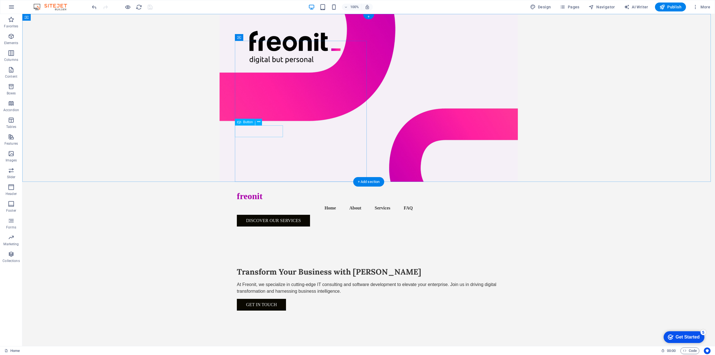
click at [267, 299] on div "Get in Touch" at bounding box center [369, 305] width 264 height 12
click at [276, 299] on div "Get in Touch" at bounding box center [369, 305] width 264 height 12
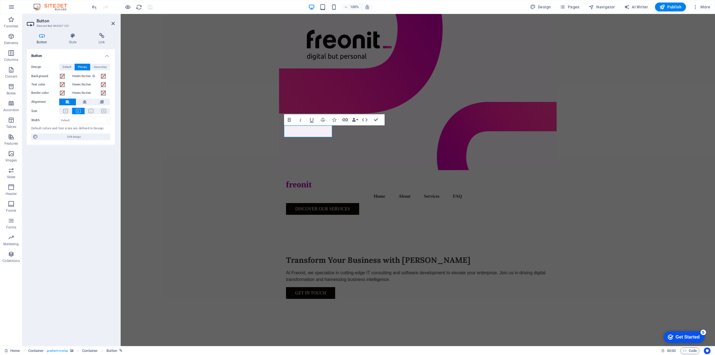
click at [345, 120] on icon "button" at bounding box center [345, 119] width 6 height 3
click at [99, 76] on span "Email" at bounding box center [101, 74] width 13 height 7
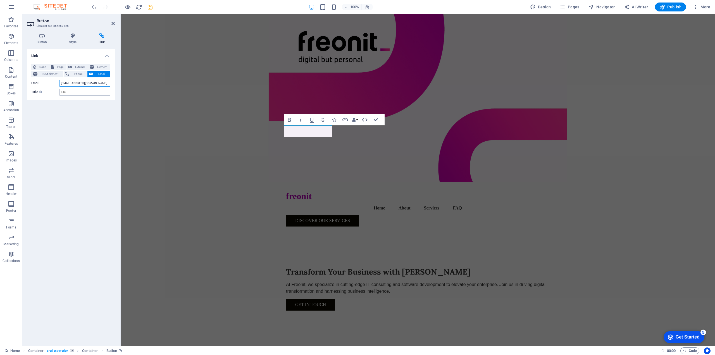
type input "[EMAIL_ADDRESS][DOMAIN_NAME]"
click at [71, 93] on input "Title Additional link description, should not be the same as the link text. The…" at bounding box center [84, 92] width 51 height 7
type input "Kontakt sa sajta"
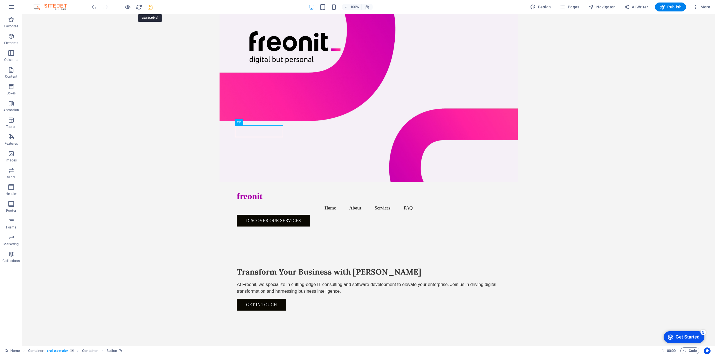
click at [150, 9] on icon "save" at bounding box center [150, 7] width 6 height 6
click at [130, 19] on h6 "Preview Ctrl+P" at bounding box center [132, 21] width 37 height 7
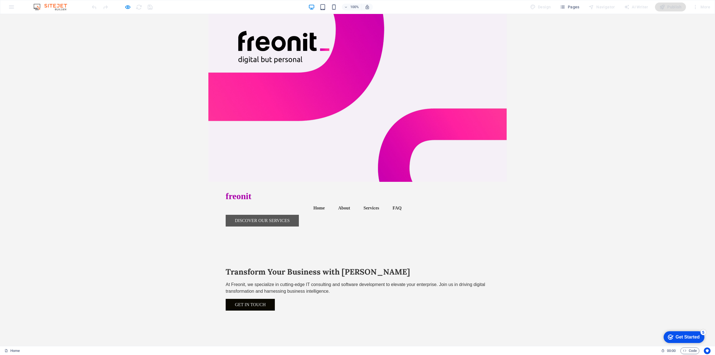
click at [299, 215] on link "Discover Our Services" at bounding box center [262, 221] width 73 height 12
click at [239, 299] on link "Get in Touch" at bounding box center [250, 305] width 49 height 12
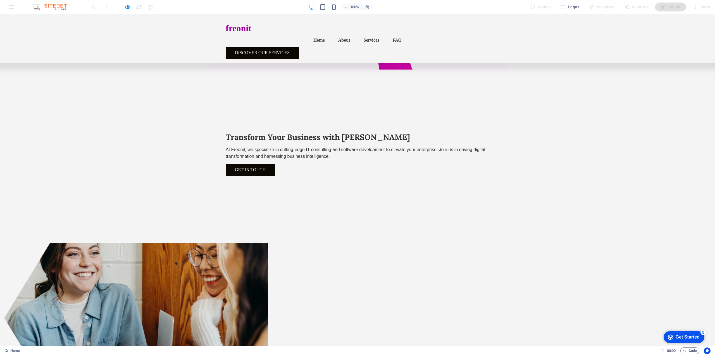
scroll to position [83, 0]
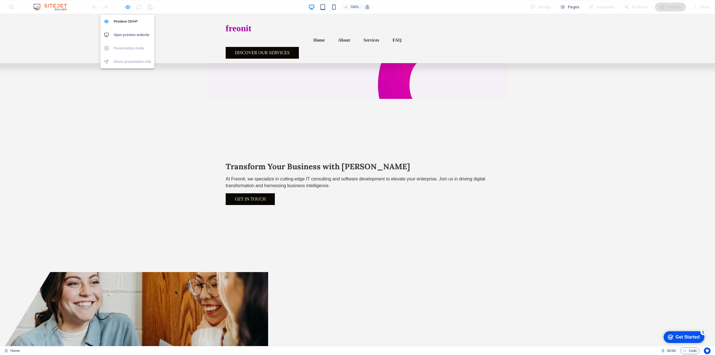
click at [128, 7] on icon "button" at bounding box center [128, 7] width 6 height 6
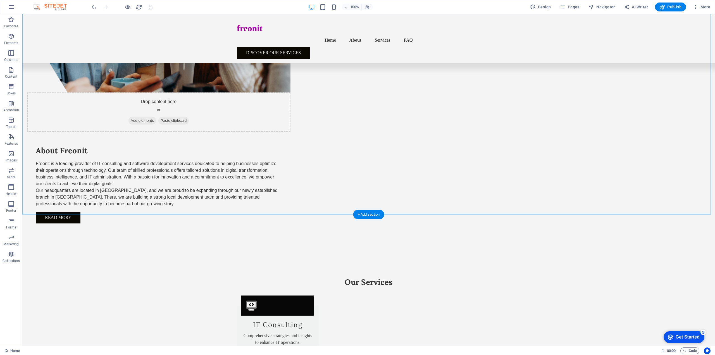
scroll to position [447, 0]
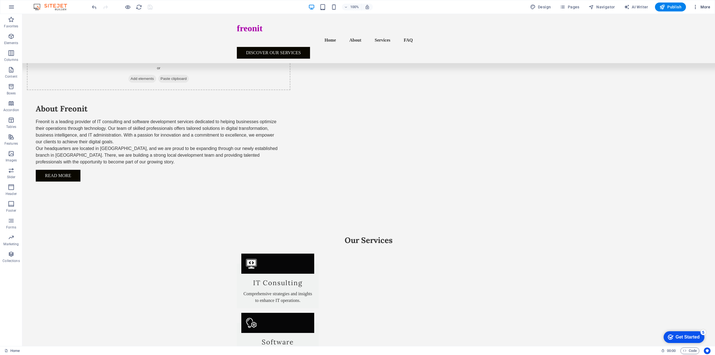
click at [702, 6] on span "More" at bounding box center [702, 7] width 18 height 6
click at [676, 155] on h6 "Data" at bounding box center [689, 155] width 33 height 7
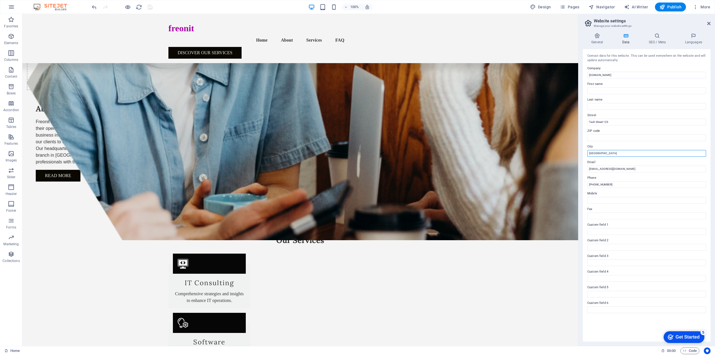
drag, startPoint x: 656, startPoint y: 168, endPoint x: 601, endPoint y: 166, distance: 54.8
type input "[GEOGRAPHIC_DATA]"
click at [627, 187] on input "[PHONE_NUMBER]" at bounding box center [646, 184] width 119 height 7
click at [658, 39] on h4 "SEO / Meta" at bounding box center [658, 39] width 36 height 12
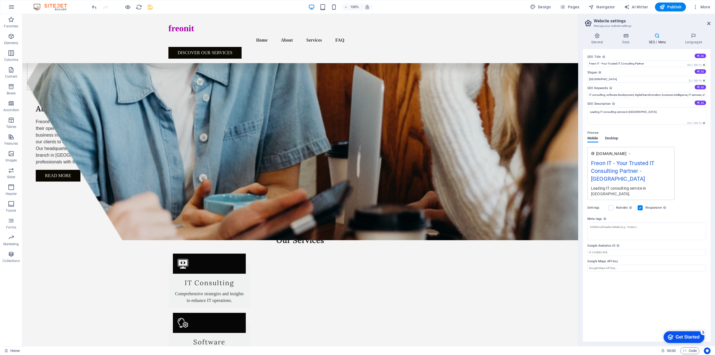
click at [613, 137] on span "Desktop" at bounding box center [611, 139] width 13 height 8
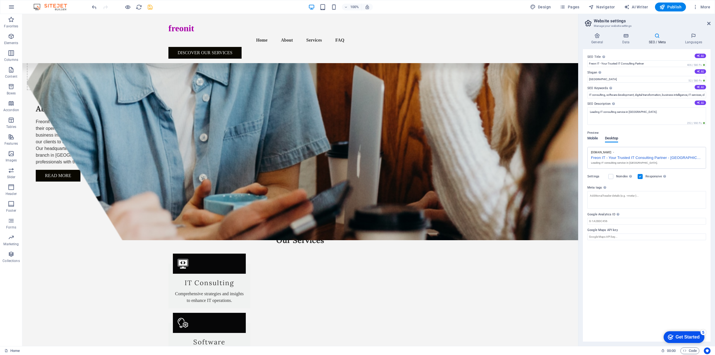
click at [597, 136] on span "Mobile" at bounding box center [592, 139] width 11 height 8
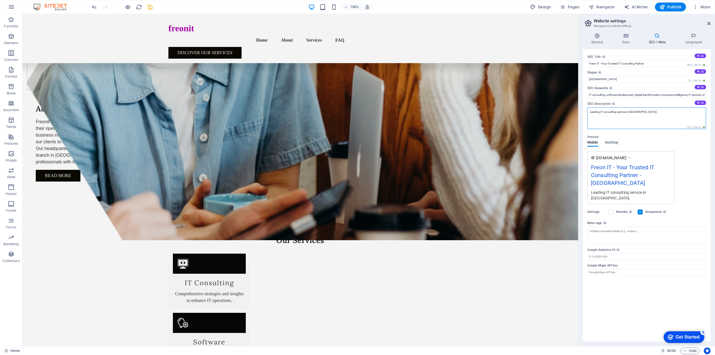
drag, startPoint x: 626, startPoint y: 111, endPoint x: 638, endPoint y: 111, distance: 11.7
click at [638, 111] on textarea "Leading IT consulting service in [GEOGRAPHIC_DATA]." at bounding box center [646, 118] width 119 height 22
type textarea "Leading IT consulting service."
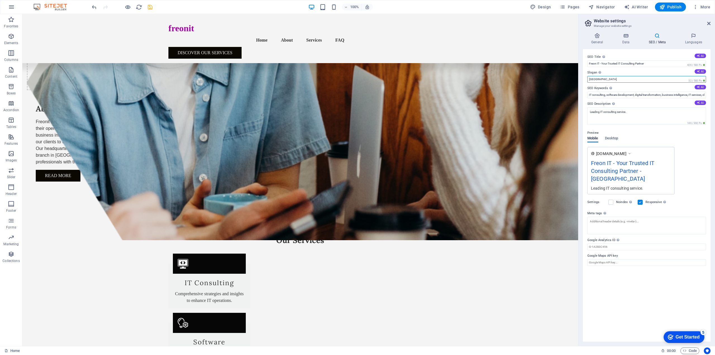
click at [600, 78] on input "[GEOGRAPHIC_DATA]" at bounding box center [646, 79] width 119 height 7
drag, startPoint x: 600, startPoint y: 78, endPoint x: 585, endPoint y: 78, distance: 15.6
click at [585, 78] on div "SEO Title The title of your website - make it something that stands out in sear…" at bounding box center [647, 195] width 128 height 292
type input "B"
click at [598, 41] on h4 "General" at bounding box center [598, 39] width 31 height 12
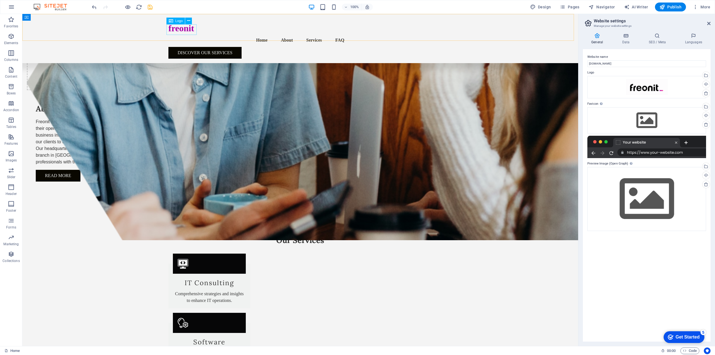
click at [181, 30] on div "freonit" at bounding box center [300, 28] width 264 height 11
click at [193, 34] on div "freonit" at bounding box center [300, 28] width 264 height 11
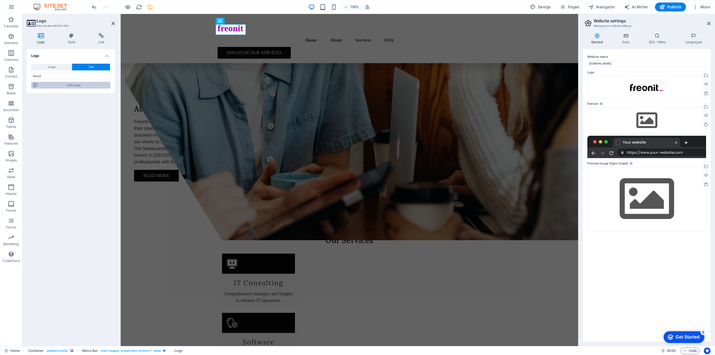
click at [50, 87] on span "Edit design" at bounding box center [74, 85] width 69 height 7
select select "px"
select select "200"
select select "px"
select select "rem"
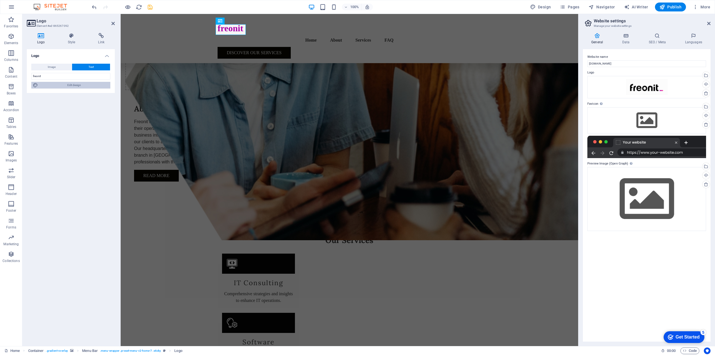
select select "700"
select select "px"
select select "rem"
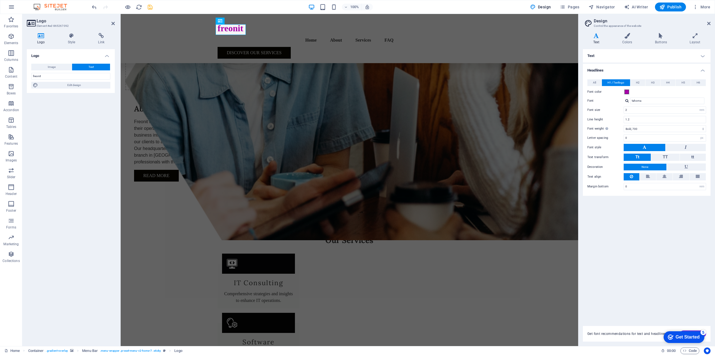
click at [651, 168] on button "None" at bounding box center [645, 167] width 43 height 7
click at [708, 24] on icon at bounding box center [708, 23] width 3 height 4
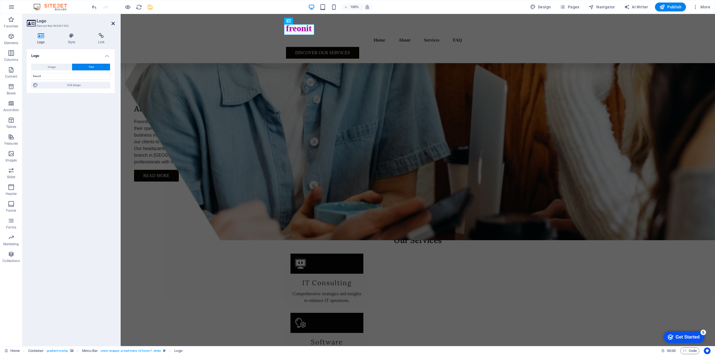
click at [113, 25] on icon at bounding box center [112, 23] width 3 height 4
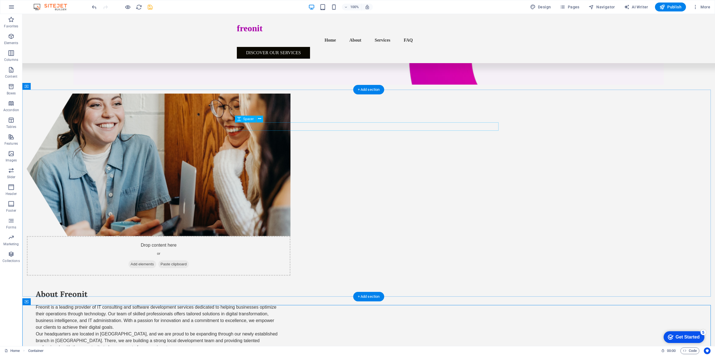
scroll to position [251, 0]
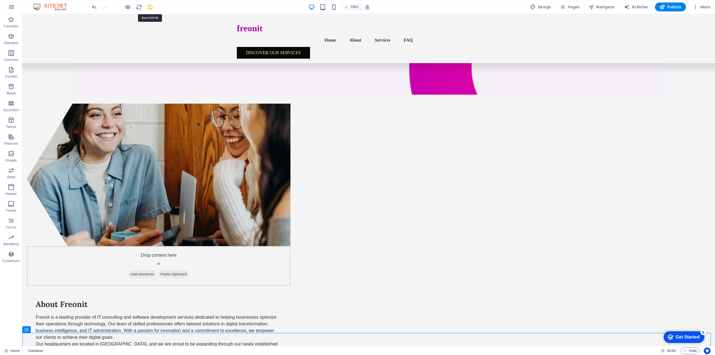
click at [151, 5] on icon "save" at bounding box center [150, 7] width 6 height 6
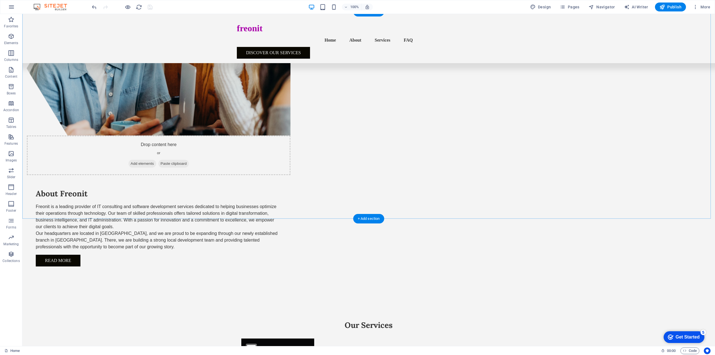
scroll to position [363, 0]
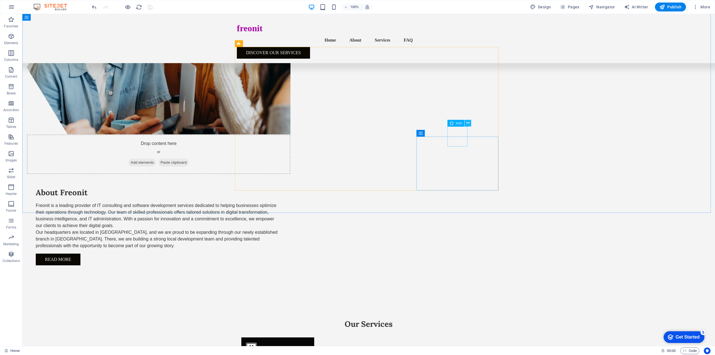
click at [467, 123] on icon at bounding box center [467, 123] width 3 height 6
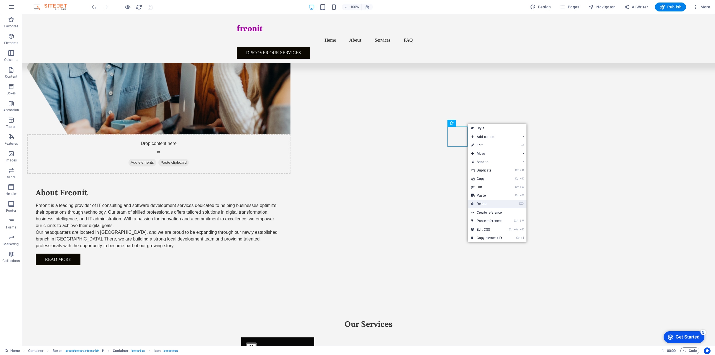
click at [487, 201] on link "⌦ Delete" at bounding box center [487, 204] width 38 height 8
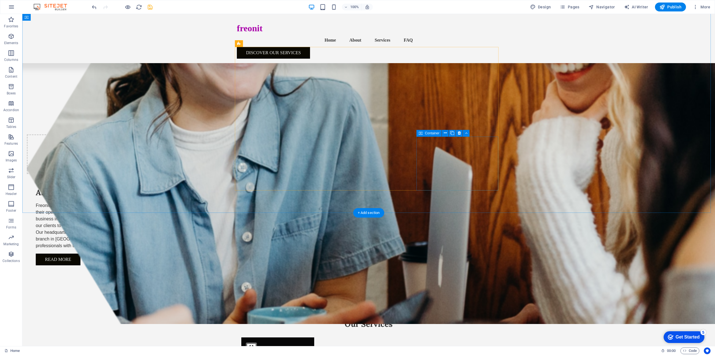
click at [448, 136] on button at bounding box center [445, 133] width 7 height 7
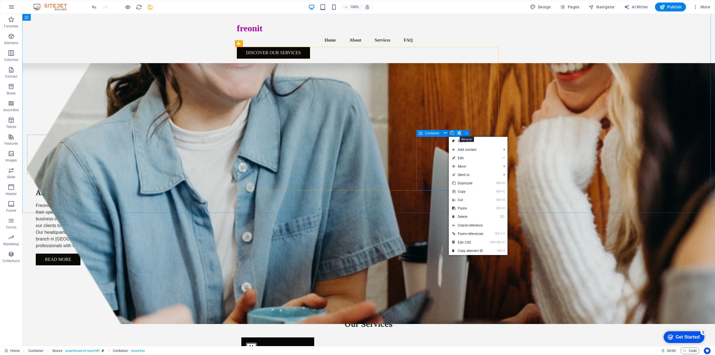
click at [459, 133] on icon at bounding box center [459, 133] width 3 height 6
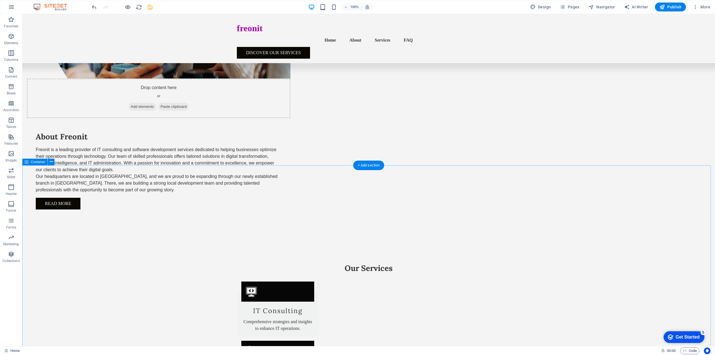
scroll to position [475, 0]
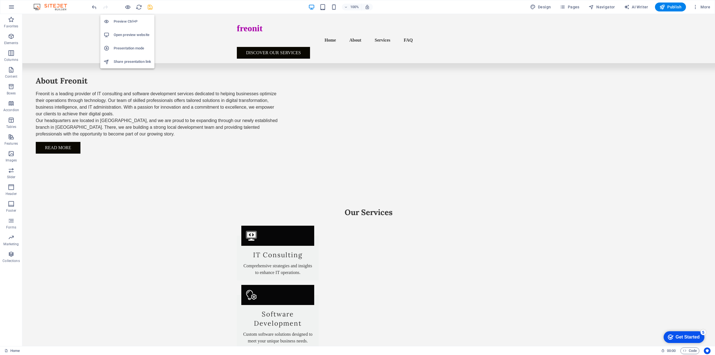
click at [127, 21] on h6 "Preview Ctrl+P" at bounding box center [132, 21] width 37 height 7
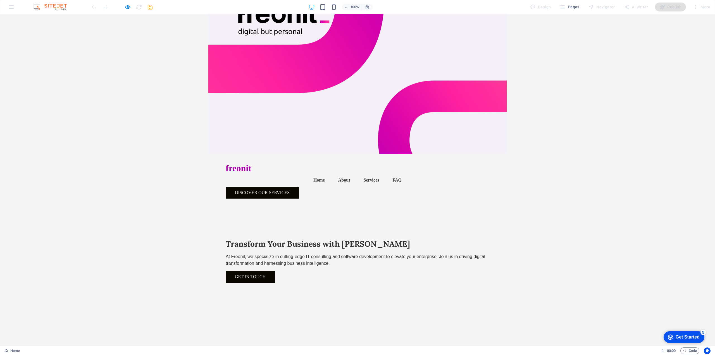
scroll to position [0, 0]
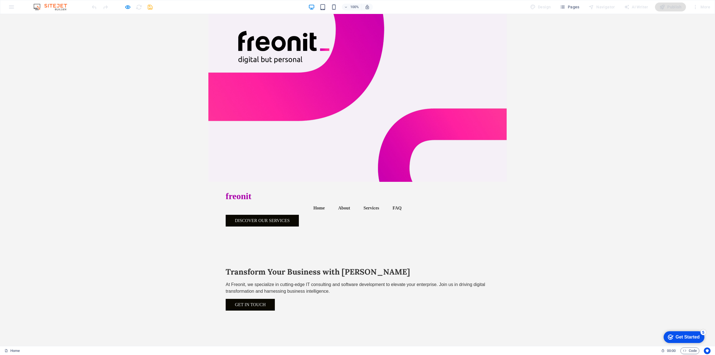
click at [359, 201] on link "Services" at bounding box center [371, 207] width 25 height 13
click at [334, 201] on link "About" at bounding box center [344, 207] width 21 height 13
click at [309, 201] on link "Home" at bounding box center [319, 207] width 20 height 13
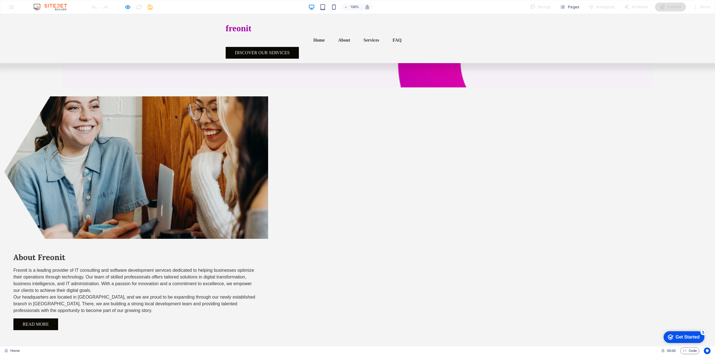
scroll to position [251, 0]
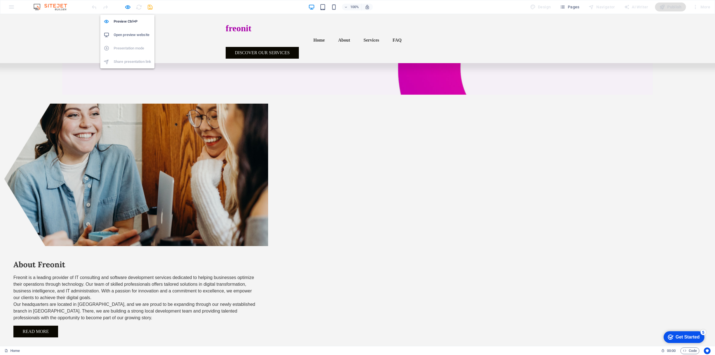
click at [130, 33] on h6 "Open preview website" at bounding box center [132, 35] width 37 height 7
click at [130, 8] on icon "button" at bounding box center [128, 7] width 6 height 6
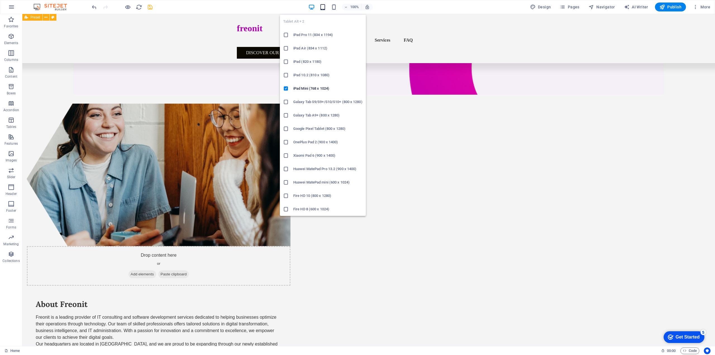
click at [324, 9] on icon "button" at bounding box center [322, 7] width 6 height 6
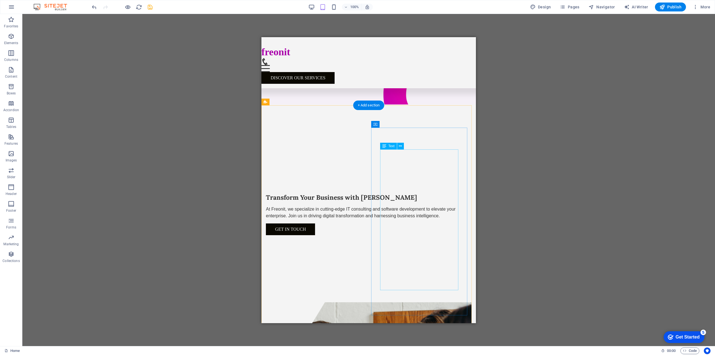
scroll to position [0, 0]
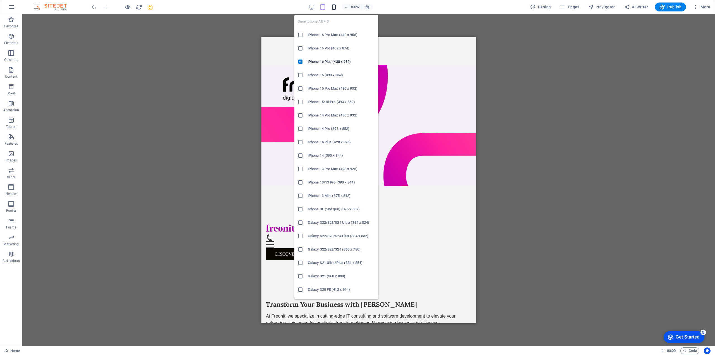
click at [334, 8] on icon "button" at bounding box center [334, 7] width 6 height 6
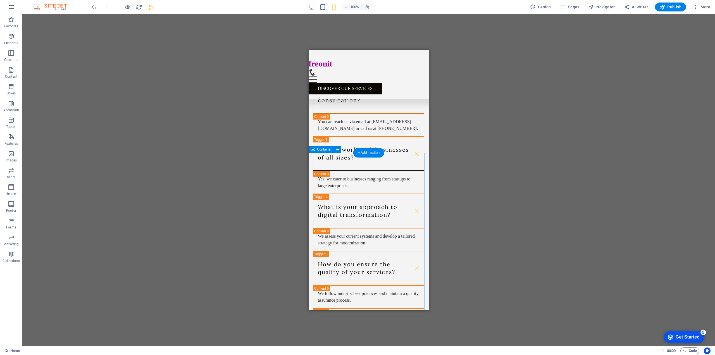
scroll to position [996, 0]
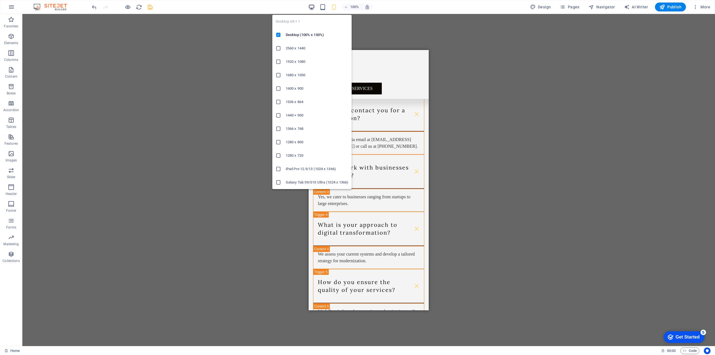
click at [310, 7] on icon "button" at bounding box center [311, 7] width 6 height 6
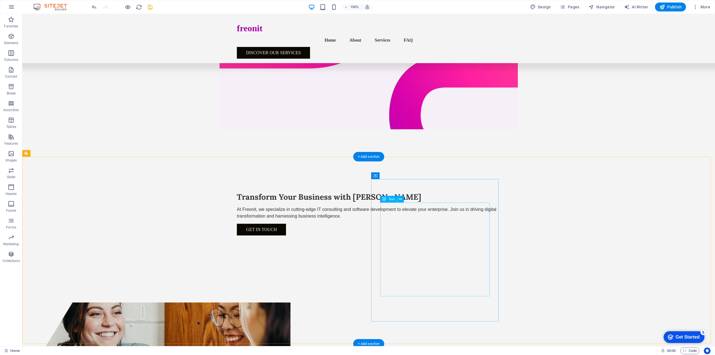
scroll to position [0, 0]
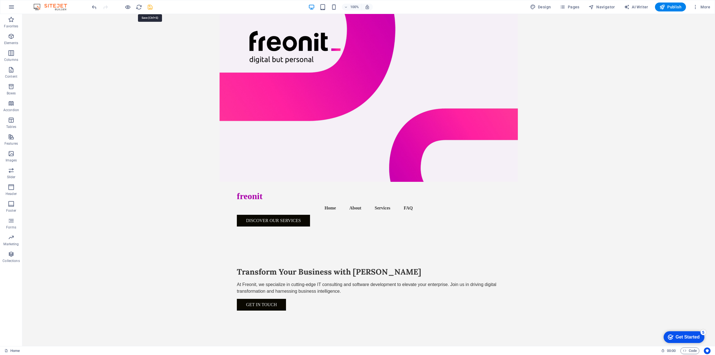
click at [151, 6] on icon "save" at bounding box center [150, 7] width 6 height 6
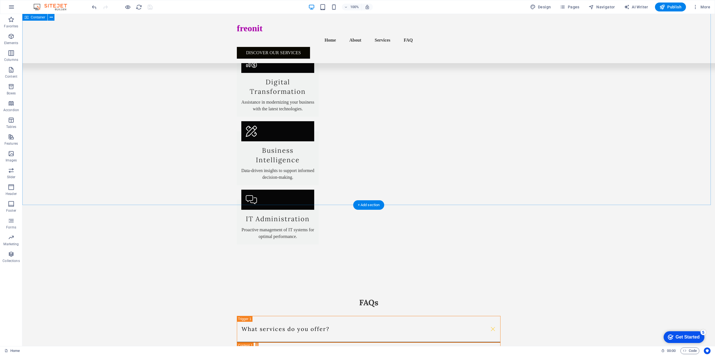
scroll to position [810, 0]
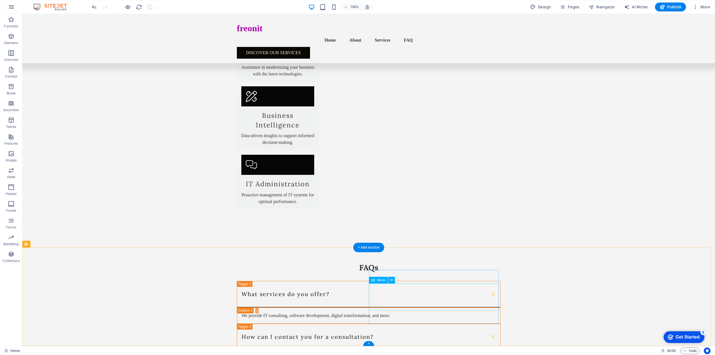
select select
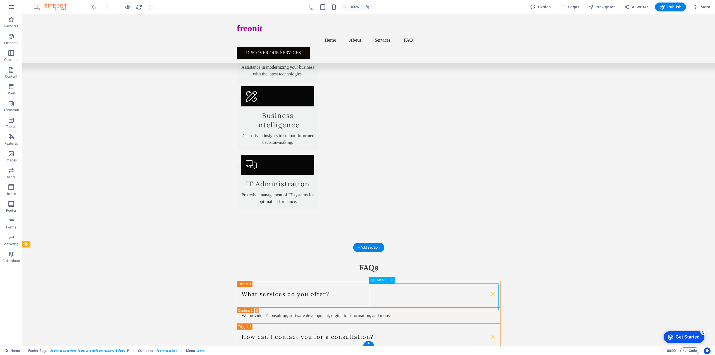
select select
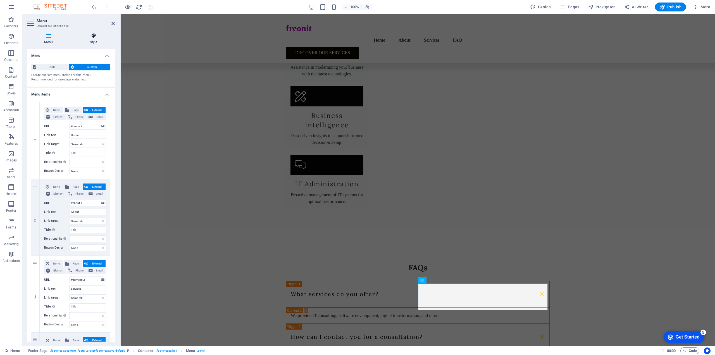
click at [94, 36] on icon at bounding box center [93, 36] width 42 height 6
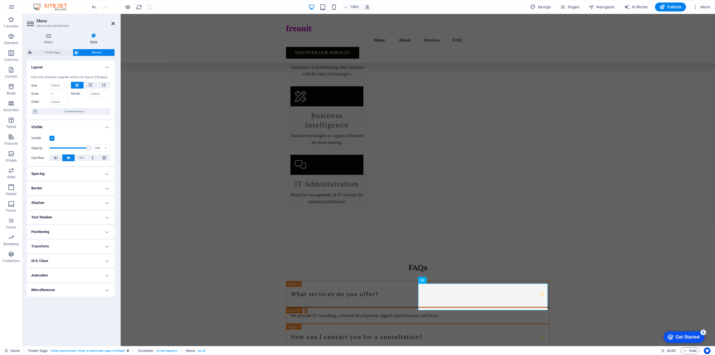
click at [113, 23] on icon at bounding box center [112, 23] width 3 height 4
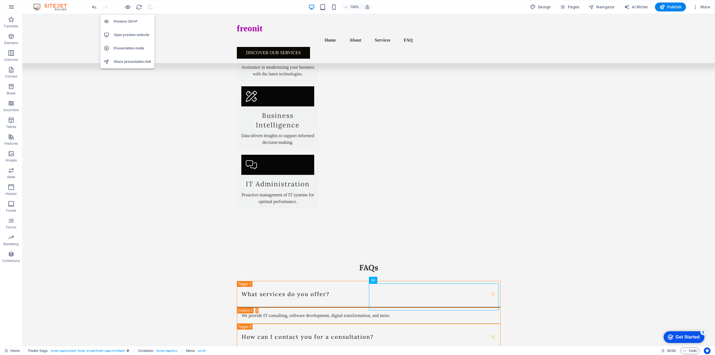
click at [127, 36] on h6 "Open preview website" at bounding box center [132, 35] width 37 height 7
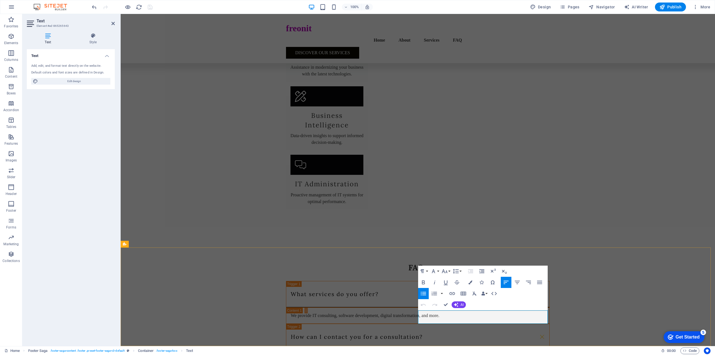
click at [431, 299] on icon "button" at bounding box center [430, 300] width 4 height 4
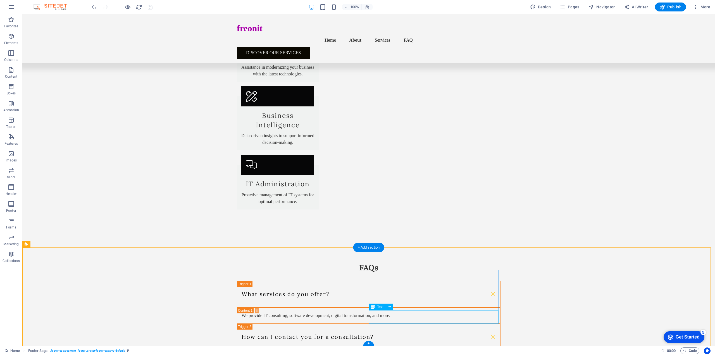
click at [387, 308] on button at bounding box center [389, 307] width 7 height 7
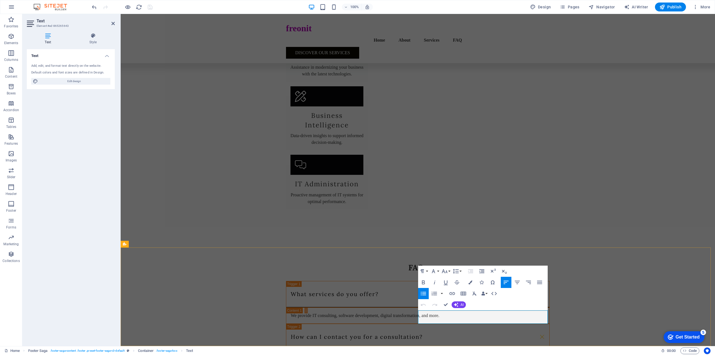
click at [419, 301] on icon "button" at bounding box center [419, 299] width 7 height 7
click at [12, 37] on icon "button" at bounding box center [11, 36] width 7 height 7
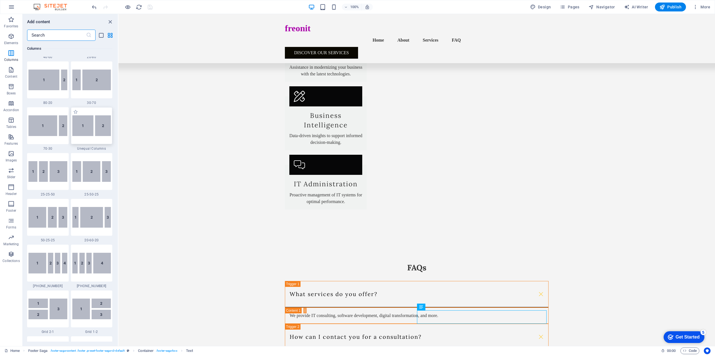
scroll to position [422, 0]
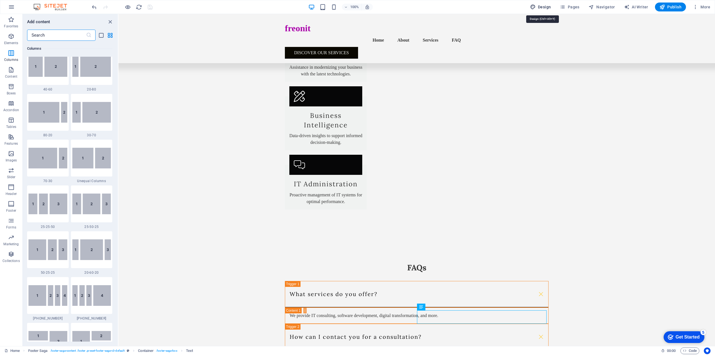
click at [540, 8] on span "Design" at bounding box center [540, 7] width 21 height 6
select select "rem"
select select "700"
select select "px"
select select "rem"
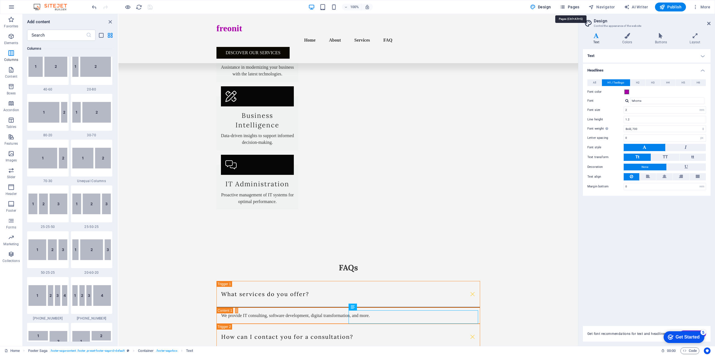
click at [573, 7] on span "Pages" at bounding box center [570, 7] width 20 height 6
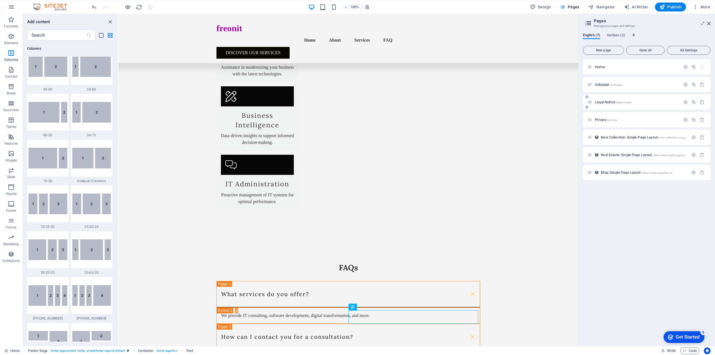
click at [612, 103] on span "Legal Notice /legal-notice" at bounding box center [613, 102] width 36 height 4
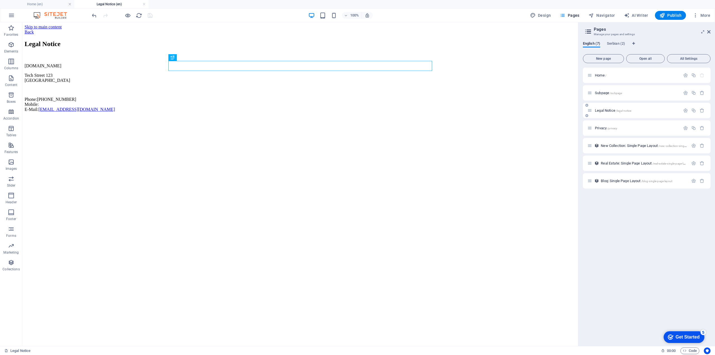
scroll to position [0, 0]
click at [181, 112] on div "[DOMAIN_NAME] [GEOGRAPHIC_DATA][STREET_ADDRESS] Phone: [PHONE_NUMBER] Mobile: E…" at bounding box center [300, 87] width 551 height 49
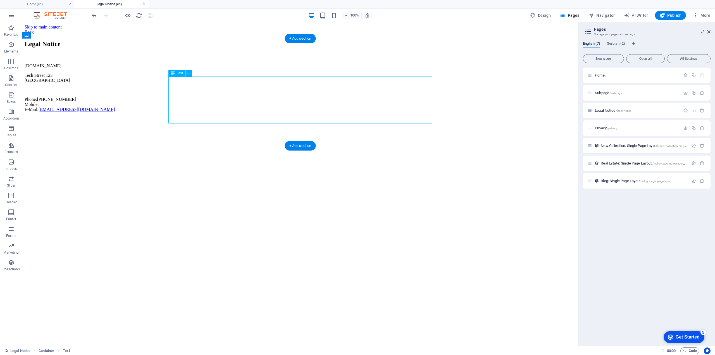
click at [181, 112] on div "[DOMAIN_NAME] [GEOGRAPHIC_DATA][STREET_ADDRESS] Phone: [PHONE_NUMBER] Mobile: E…" at bounding box center [300, 87] width 551 height 49
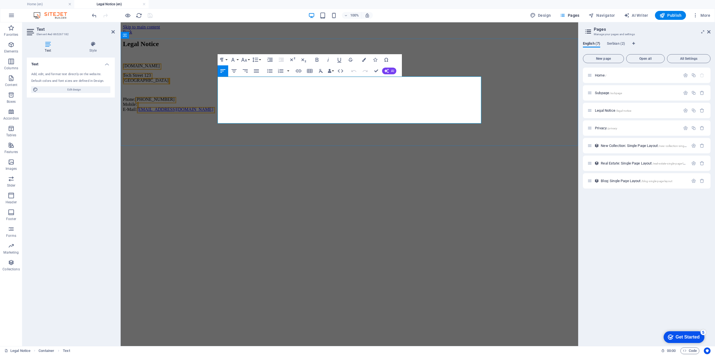
click at [235, 112] on p "Phone: [PHONE_NUMBER] Mobile: E-Mail: [EMAIL_ADDRESS][DOMAIN_NAME]" at bounding box center [349, 104] width 453 height 15
drag, startPoint x: 237, startPoint y: 113, endPoint x: 218, endPoint y: 113, distance: 19.0
click at [218, 112] on p "Phone: [PHONE_NUMBER] Mobile: E-Mail: [EMAIL_ADDRESS][DOMAIN_NAME]" at bounding box center [349, 104] width 453 height 15
click at [253, 83] on p "[GEOGRAPHIC_DATA] [GEOGRAPHIC_DATA]" at bounding box center [349, 78] width 453 height 10
click at [249, 83] on p "[GEOGRAPHIC_DATA] [GEOGRAPHIC_DATA]" at bounding box center [349, 78] width 453 height 10
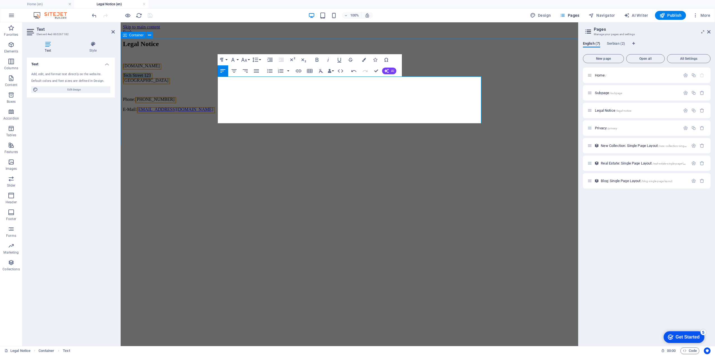
drag, startPoint x: 250, startPoint y: 85, endPoint x: 217, endPoint y: 85, distance: 33.8
click at [217, 85] on div "Legal Notice [DOMAIN_NAME] [GEOGRAPHIC_DATA][STREET_ADDRESS] Phone: [PHONE_NUMB…" at bounding box center [349, 76] width 453 height 72
click at [297, 111] on p "Phone: [PHONE_NUMBER] E-Mail: [EMAIL_ADDRESS][DOMAIN_NAME]" at bounding box center [349, 104] width 453 height 15
click at [396, 116] on html "Skip to main content Back Legal Notice [DOMAIN_NAME] Mladena [STREET_ADDRESS] P…" at bounding box center [349, 69] width 457 height 94
click at [275, 116] on html "Skip to main content Back Legal Notice [DOMAIN_NAME] Mladena [STREET_ADDRESS] P…" at bounding box center [349, 69] width 457 height 94
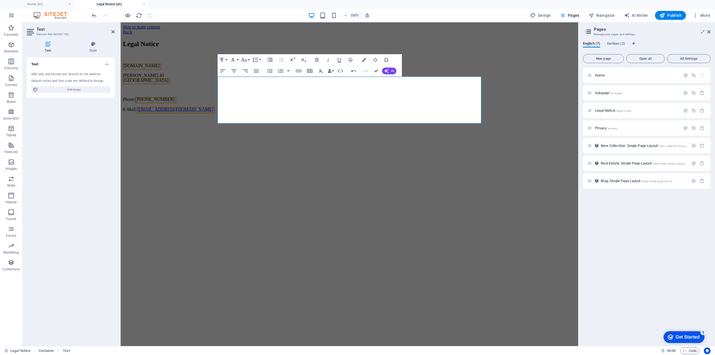
click at [115, 31] on aside "Text Element #ed-865267182 Text Style Text Add, edit, and format text directly …" at bounding box center [71, 184] width 98 height 324
click at [114, 33] on icon at bounding box center [112, 32] width 3 height 4
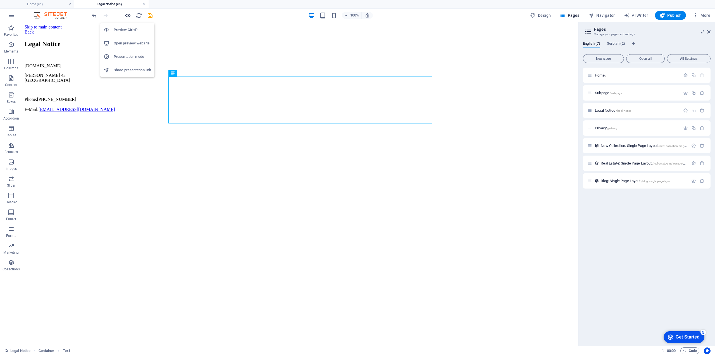
click at [126, 16] on icon "button" at bounding box center [128, 15] width 6 height 6
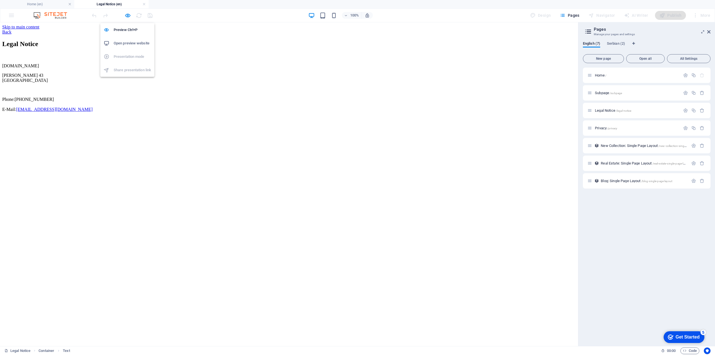
click at [125, 42] on h6 "Open preview website" at bounding box center [132, 43] width 37 height 7
click at [427, 112] on div "Legal Notice [DOMAIN_NAME] Mladena [STREET_ADDRESS] Phone: [PHONE_NUMBER] E-Mai…" at bounding box center [289, 76] width 574 height 72
click at [314, 116] on html "Skip to main content Back Legal Notice [DOMAIN_NAME] Mladena [STREET_ADDRESS] P…" at bounding box center [289, 69] width 578 height 94
click at [144, 4] on link at bounding box center [143, 4] width 3 height 5
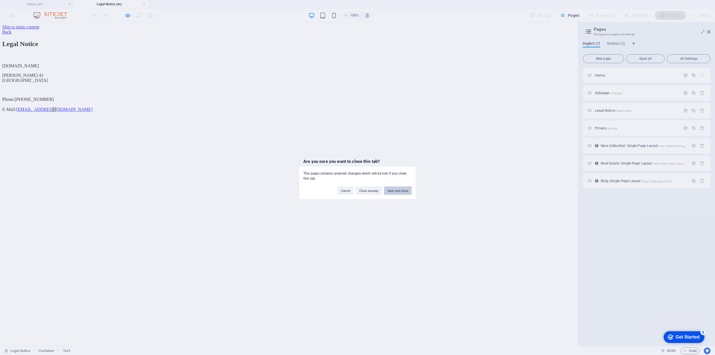
click at [395, 190] on button "Save and close" at bounding box center [398, 190] width 28 height 8
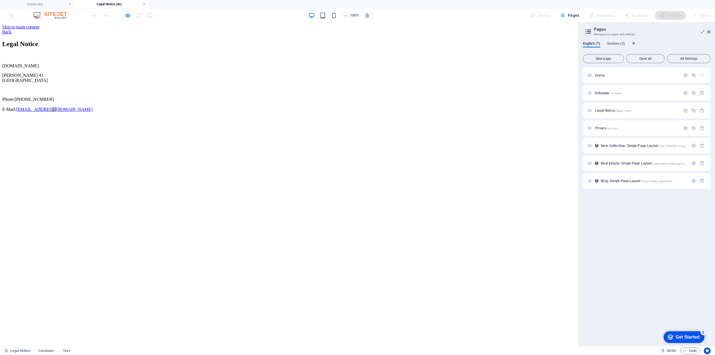
click at [144, 4] on link at bounding box center [143, 4] width 3 height 5
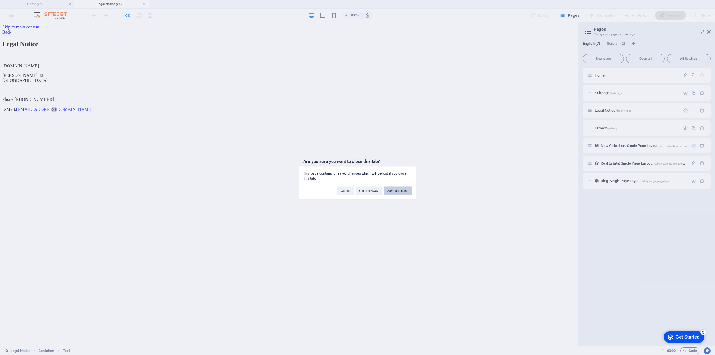
click at [394, 192] on button "Save and close" at bounding box center [398, 190] width 28 height 8
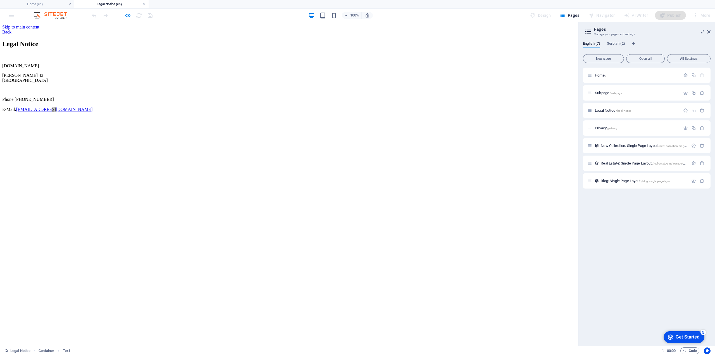
click at [53, 15] on img at bounding box center [53, 15] width 42 height 7
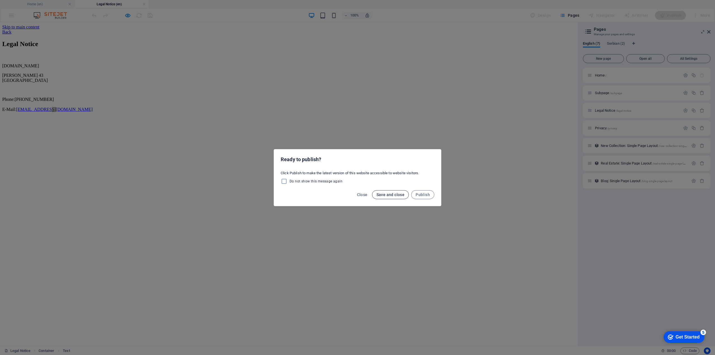
click at [388, 195] on span "Save and close" at bounding box center [390, 194] width 28 height 4
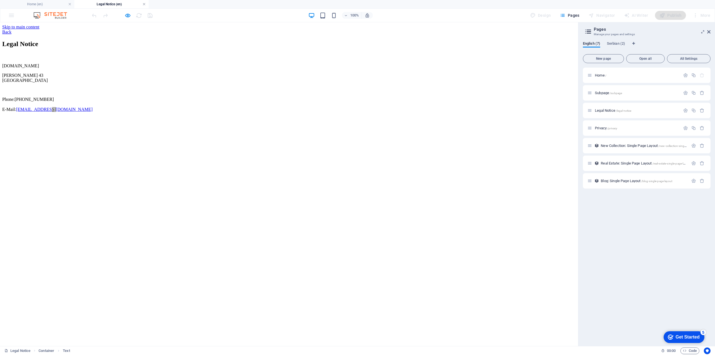
click at [143, 3] on link at bounding box center [143, 4] width 3 height 5
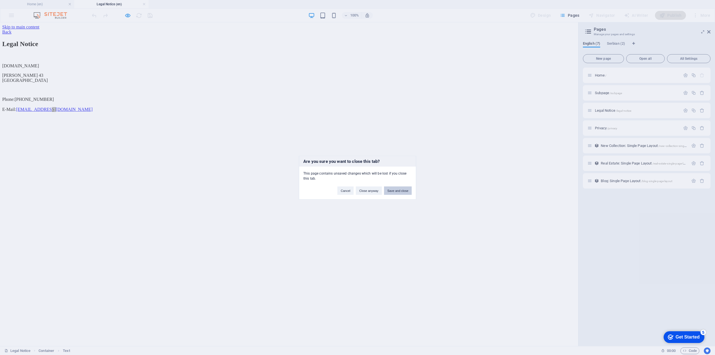
click at [398, 192] on button "Save and close" at bounding box center [398, 190] width 28 height 8
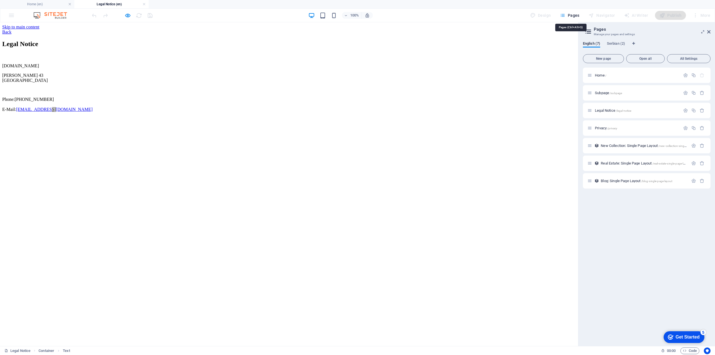
click at [575, 16] on span "Pages" at bounding box center [570, 16] width 20 height 6
click at [576, 16] on span "Pages" at bounding box center [570, 16] width 20 height 6
click at [601, 77] on div "Home /" at bounding box center [633, 75] width 93 height 6
click at [600, 76] on span "Home /" at bounding box center [600, 75] width 11 height 4
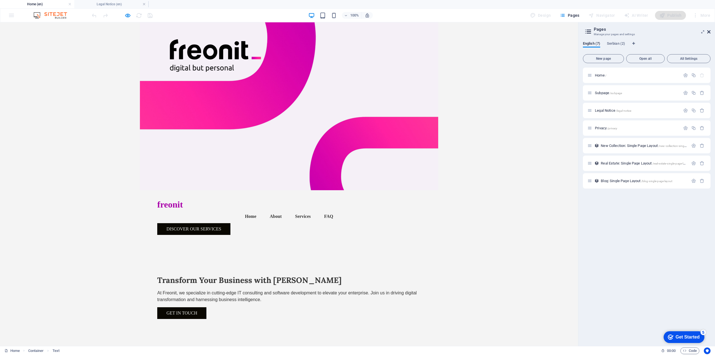
click at [708, 31] on icon at bounding box center [708, 32] width 3 height 4
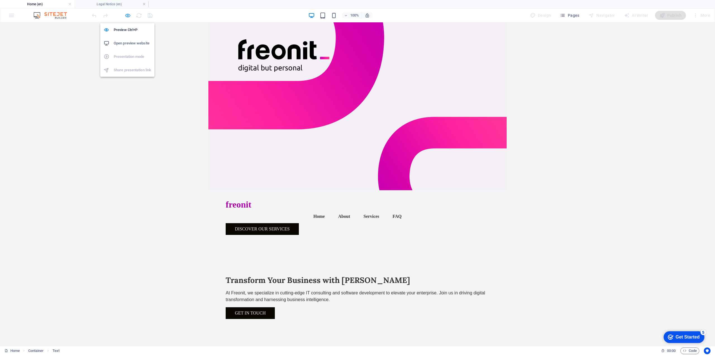
click at [127, 17] on icon "button" at bounding box center [128, 15] width 6 height 6
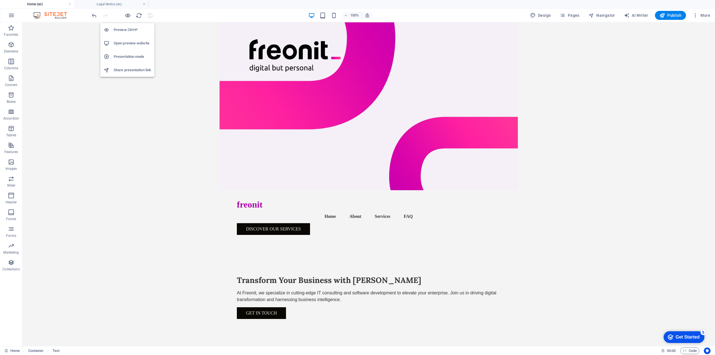
click at [131, 45] on h6 "Open preview website" at bounding box center [132, 43] width 37 height 7
click at [572, 15] on span "Pages" at bounding box center [570, 16] width 20 height 6
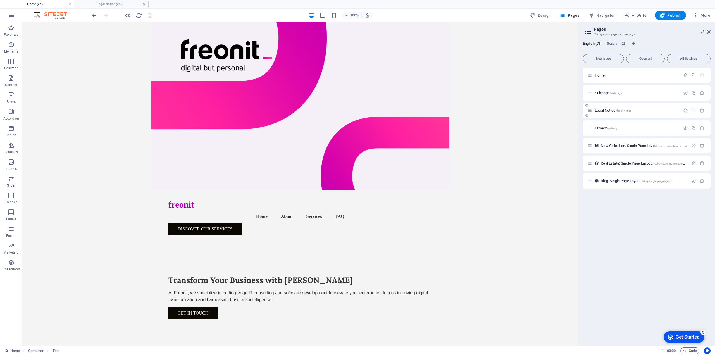
click at [659, 109] on p "Legal Notice /legal-notice" at bounding box center [637, 111] width 84 height 4
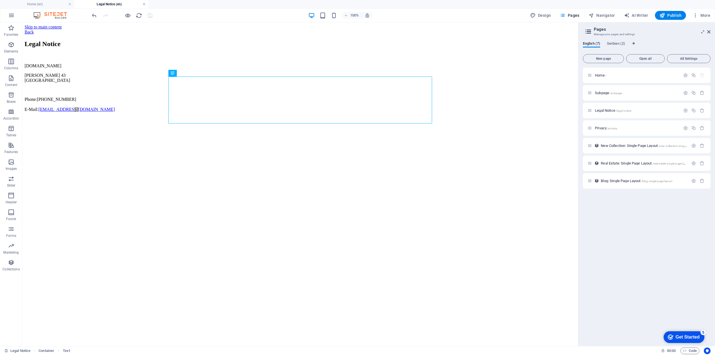
click at [145, 4] on link at bounding box center [143, 4] width 3 height 5
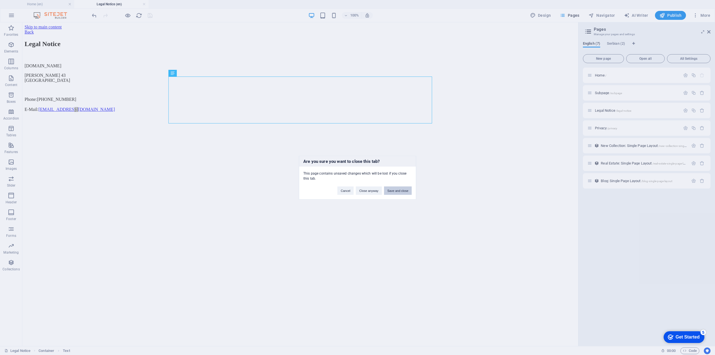
click at [405, 191] on button "Save and close" at bounding box center [398, 190] width 28 height 8
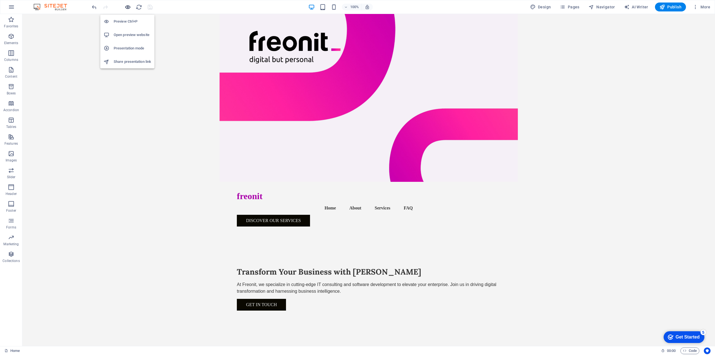
click at [126, 7] on icon "button" at bounding box center [128, 7] width 6 height 6
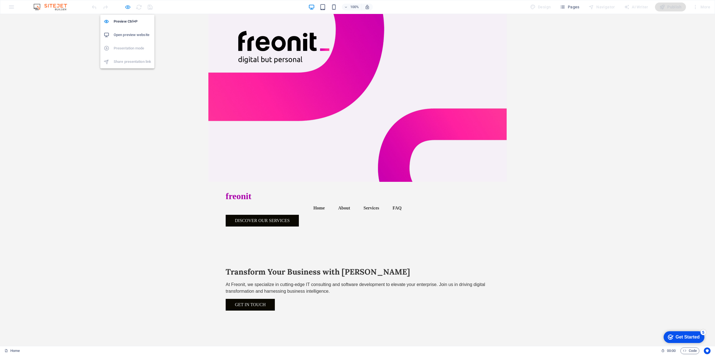
click at [126, 7] on icon "button" at bounding box center [128, 7] width 6 height 6
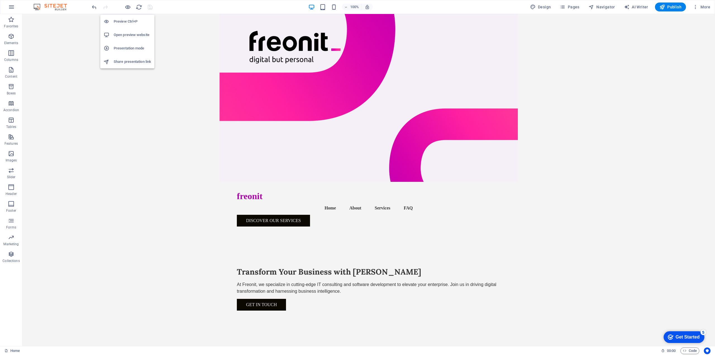
click at [128, 33] on h6 "Open preview website" at bounding box center [132, 35] width 37 height 7
click at [547, 8] on span "Design" at bounding box center [540, 7] width 21 height 6
select select "rem"
select select "700"
select select "px"
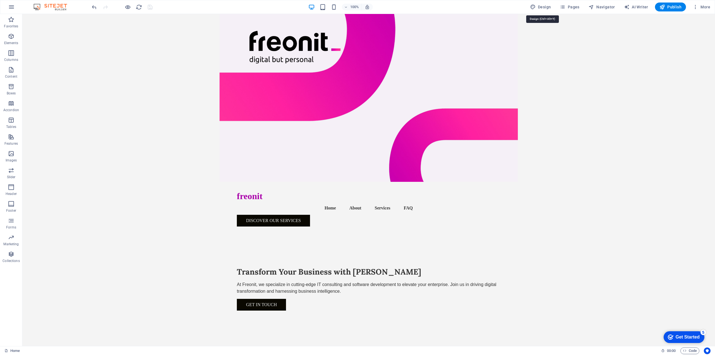
select select "rem"
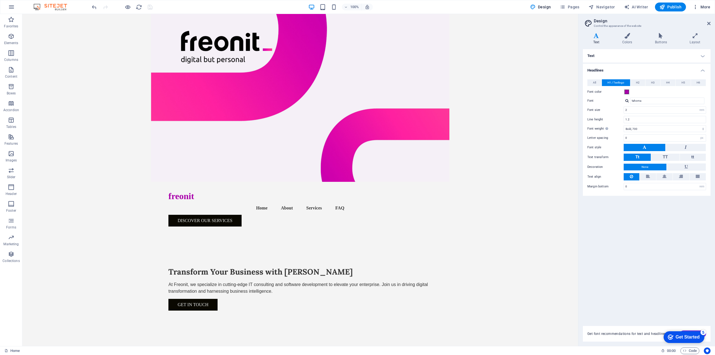
click at [703, 5] on span "More" at bounding box center [702, 7] width 18 height 6
click at [688, 23] on h6 "Website Settings" at bounding box center [689, 21] width 33 height 7
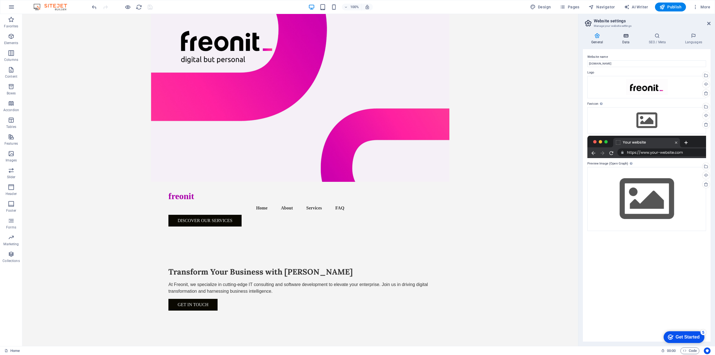
click at [625, 39] on h4 "Data" at bounding box center [626, 39] width 27 height 12
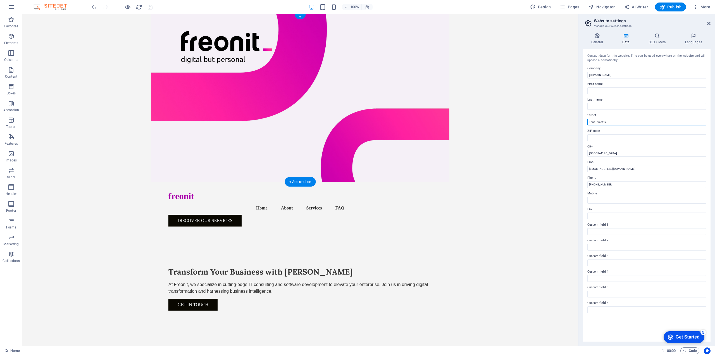
drag, startPoint x: 640, startPoint y: 137, endPoint x: 557, endPoint y: 124, distance: 84.8
type input "[PERSON_NAME] 43"
click at [620, 139] on input "ZIP code" at bounding box center [646, 137] width 119 height 7
click at [655, 41] on h4 "SEO / Meta" at bounding box center [658, 39] width 36 height 12
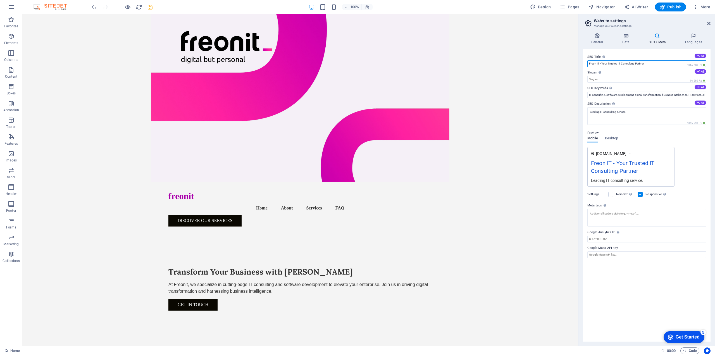
click at [592, 63] on input "Freon IT - Your Trusted IT Consulting Partner" at bounding box center [646, 63] width 119 height 7
click at [598, 63] on input "Freon IT - Your Trusted IT Consulting Partner" at bounding box center [646, 63] width 119 height 7
click at [669, 62] on input "Freonit - Your Trusted IT Consulting Partner" at bounding box center [646, 63] width 119 height 7
type input "Freonit - Your Trusted IT Consulting Partner"
click at [628, 113] on textarea "Leading IT consulting service." at bounding box center [646, 118] width 119 height 22
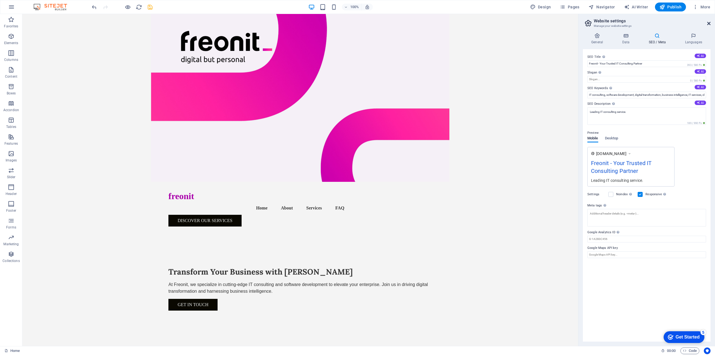
click at [708, 22] on icon at bounding box center [708, 23] width 3 height 4
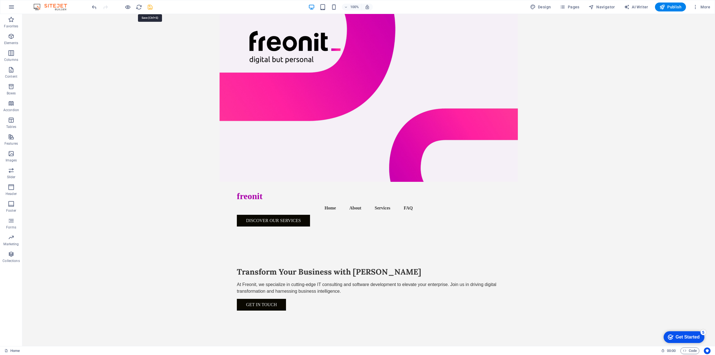
click at [148, 5] on icon "save" at bounding box center [150, 7] width 6 height 6
